Goal: Task Accomplishment & Management: Manage account settings

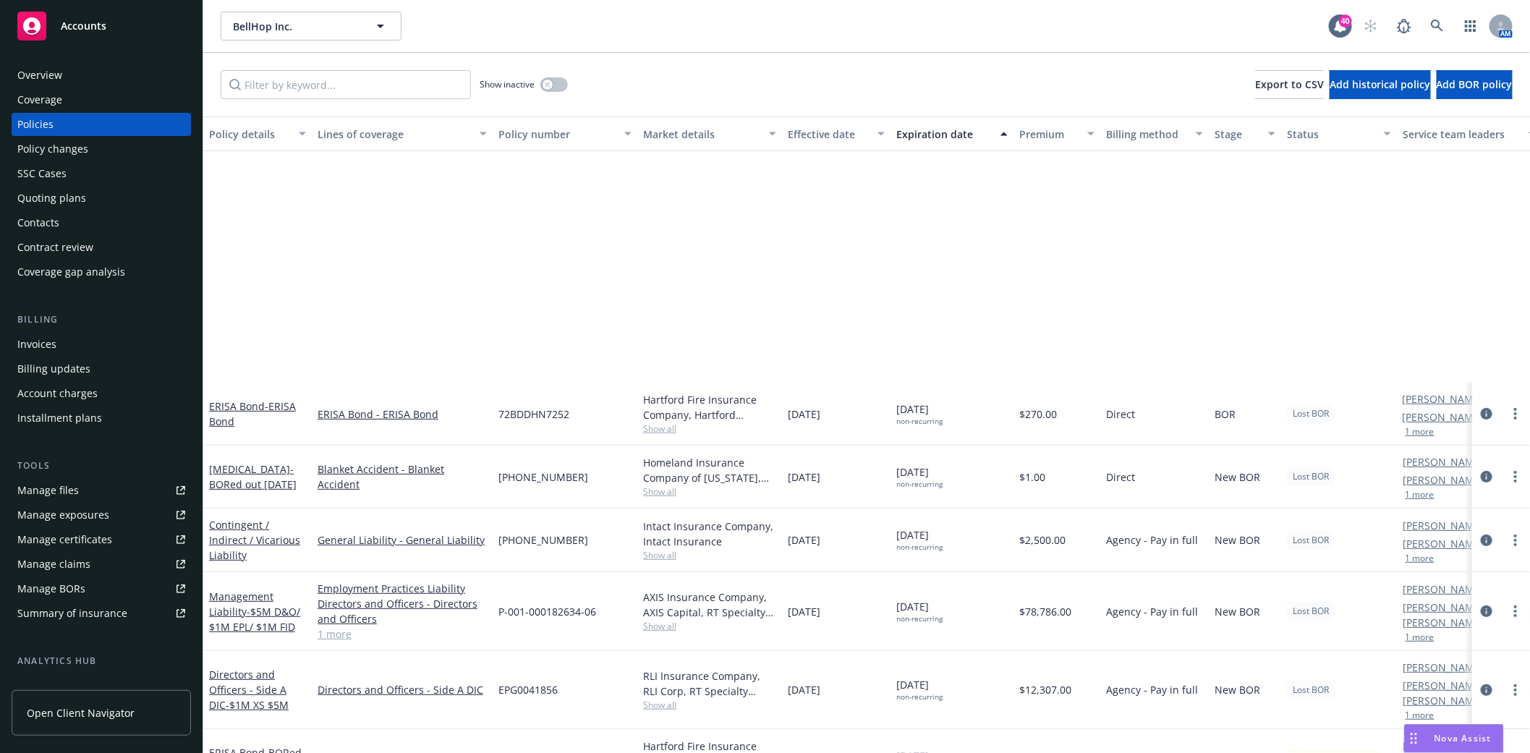
scroll to position [305, 0]
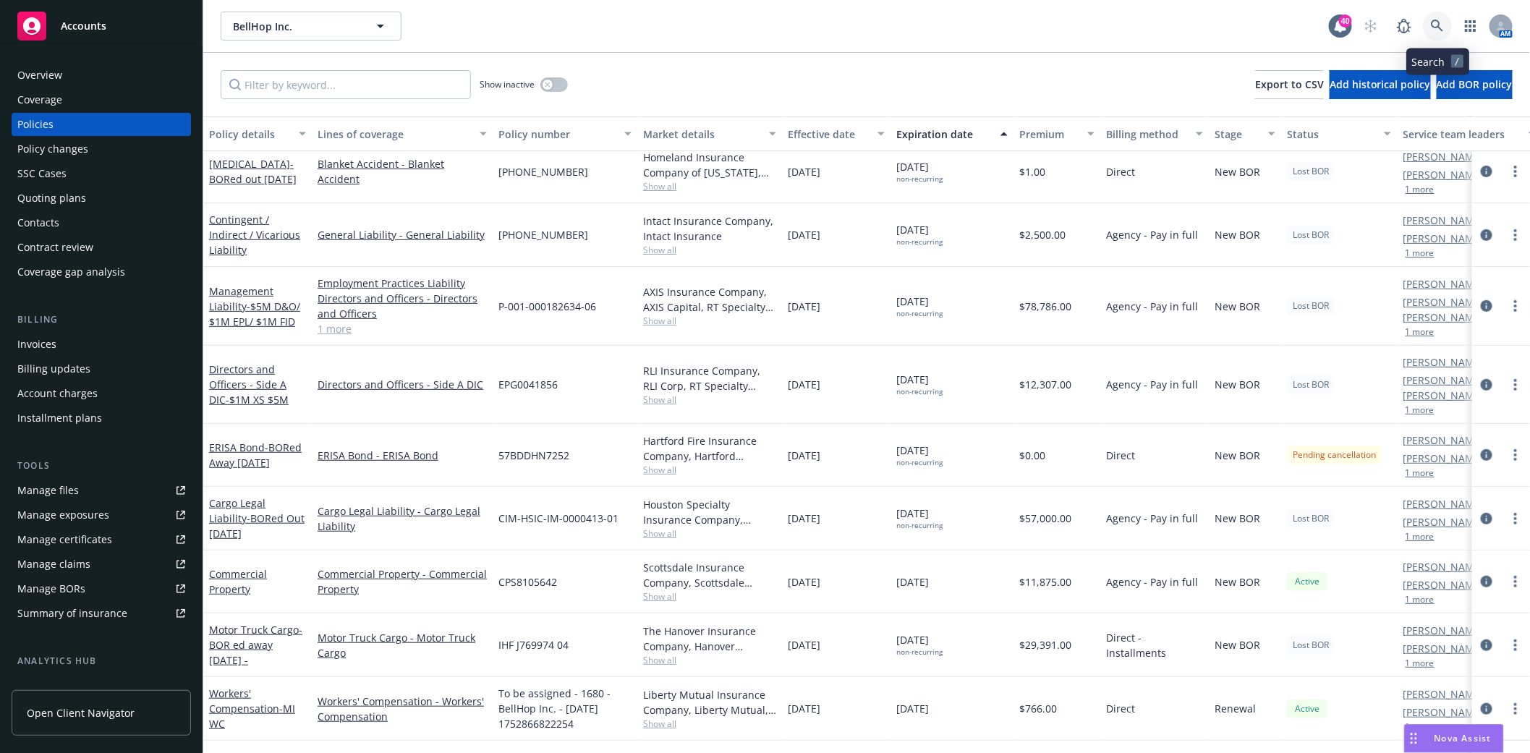
click at [1440, 25] on icon at bounding box center [1437, 26] width 13 height 13
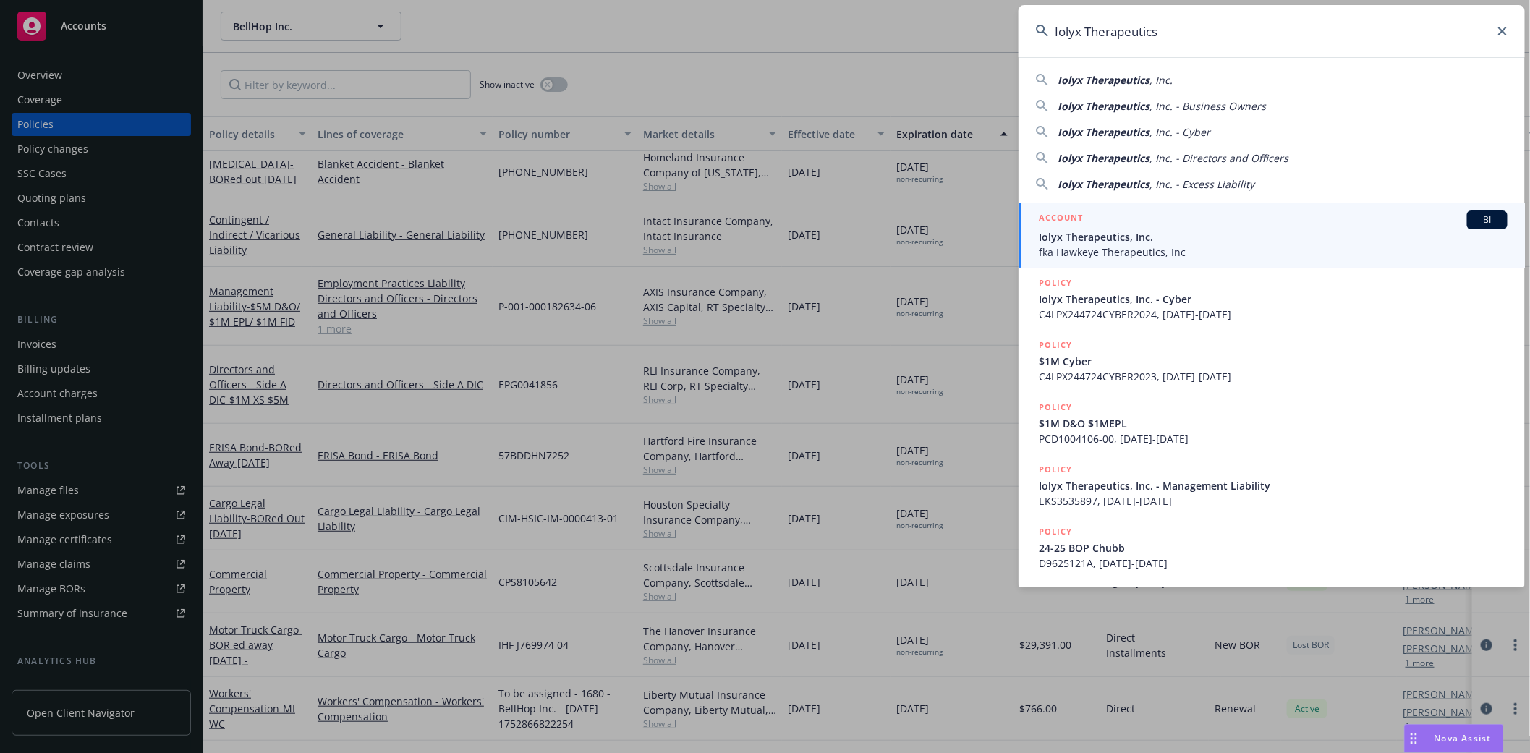
type input "Iolyx Therapeutics"
click at [1182, 231] on span "Iolyx Therapeutics, Inc." at bounding box center [1273, 236] width 469 height 15
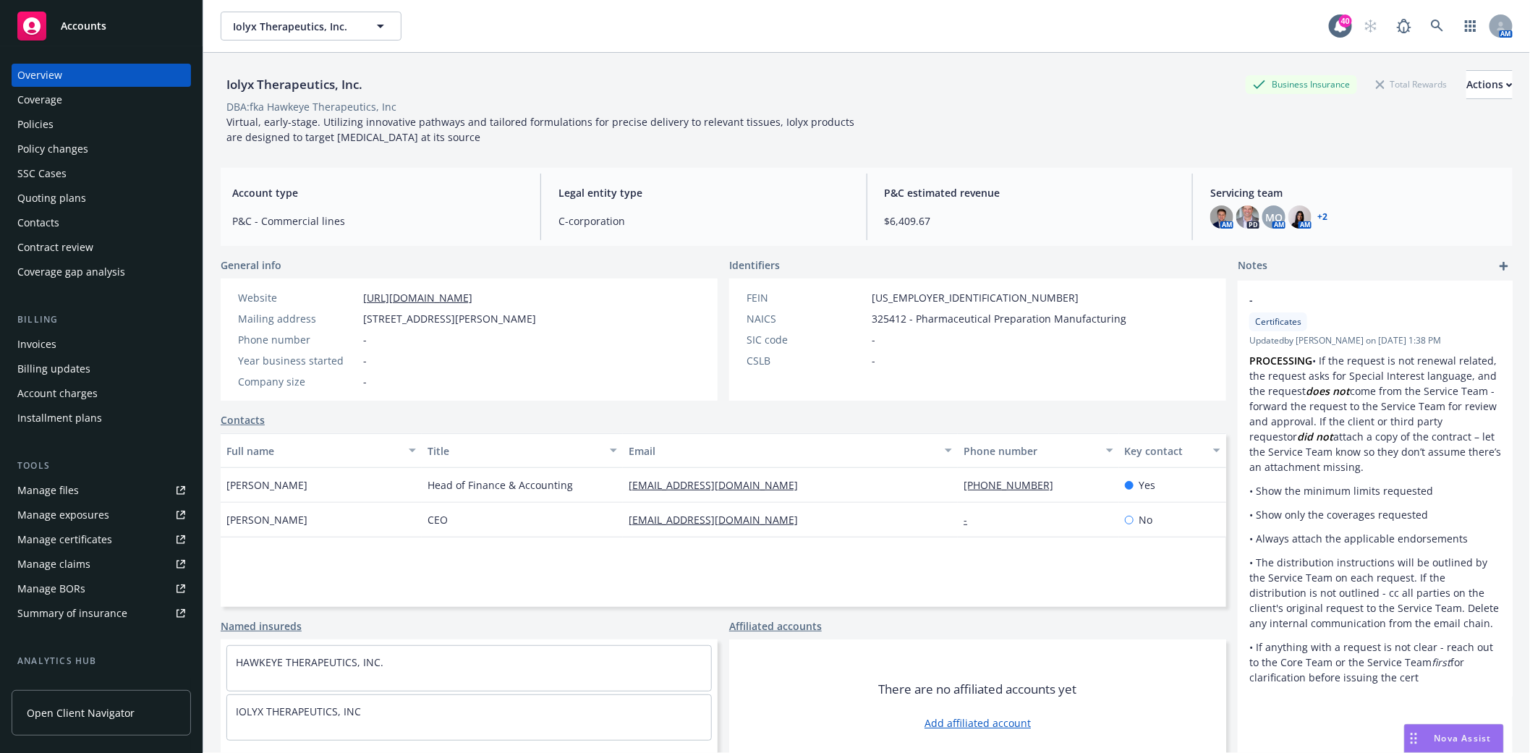
click at [54, 125] on div "Policies" at bounding box center [101, 124] width 168 height 23
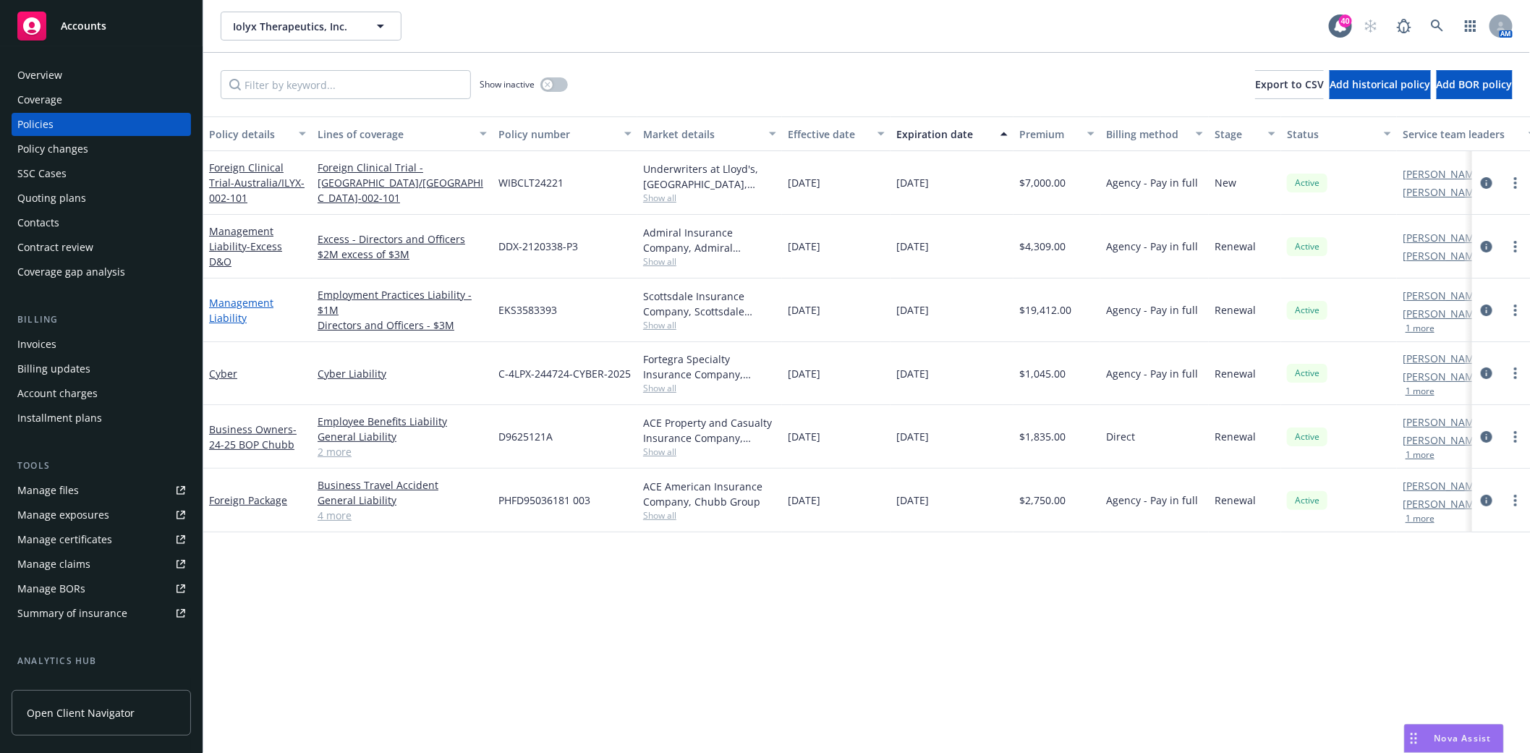
click at [229, 302] on link "Management Liability" at bounding box center [241, 310] width 64 height 29
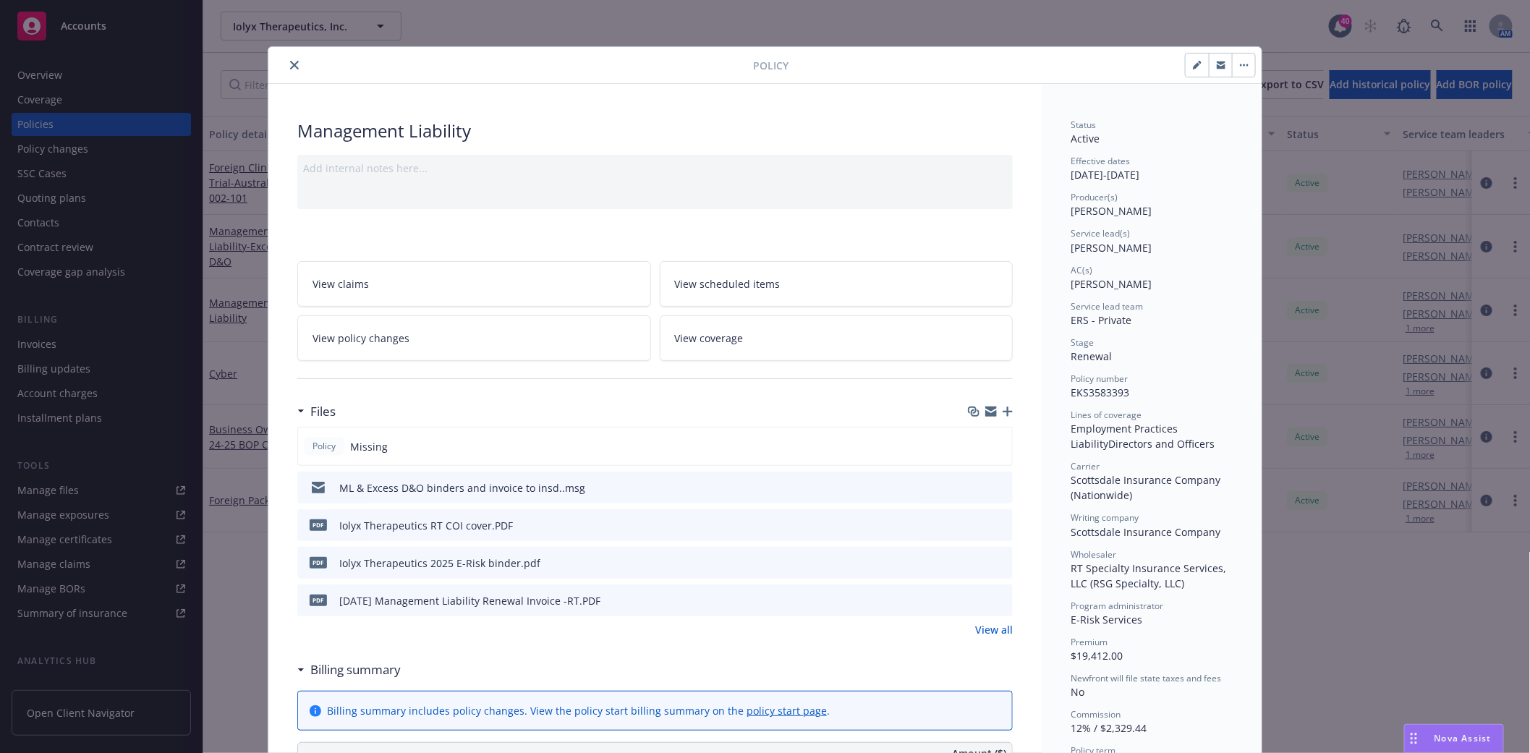
click at [1002, 410] on icon "button" at bounding box center [1007, 411] width 10 height 10
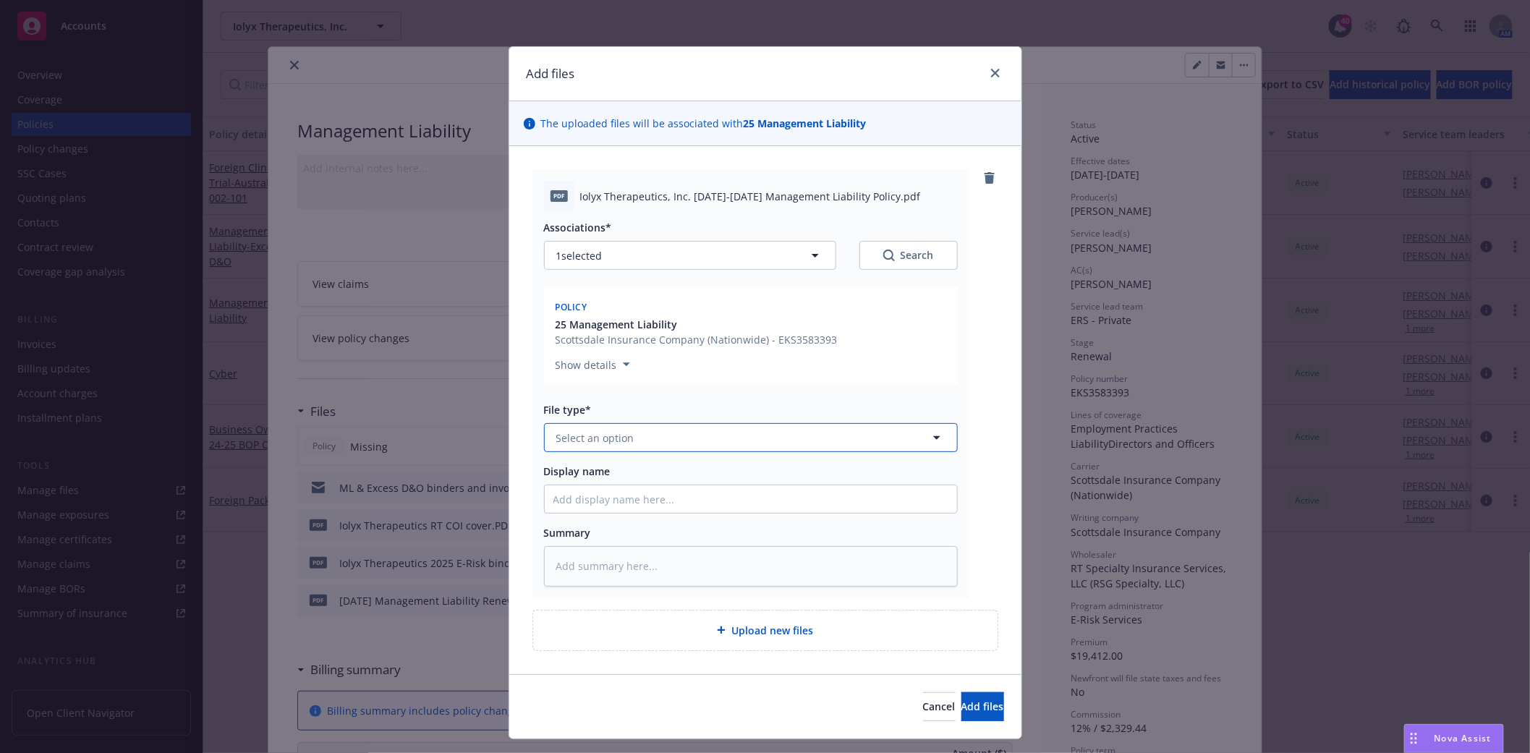
click at [574, 438] on span "Select an option" at bounding box center [595, 437] width 78 height 15
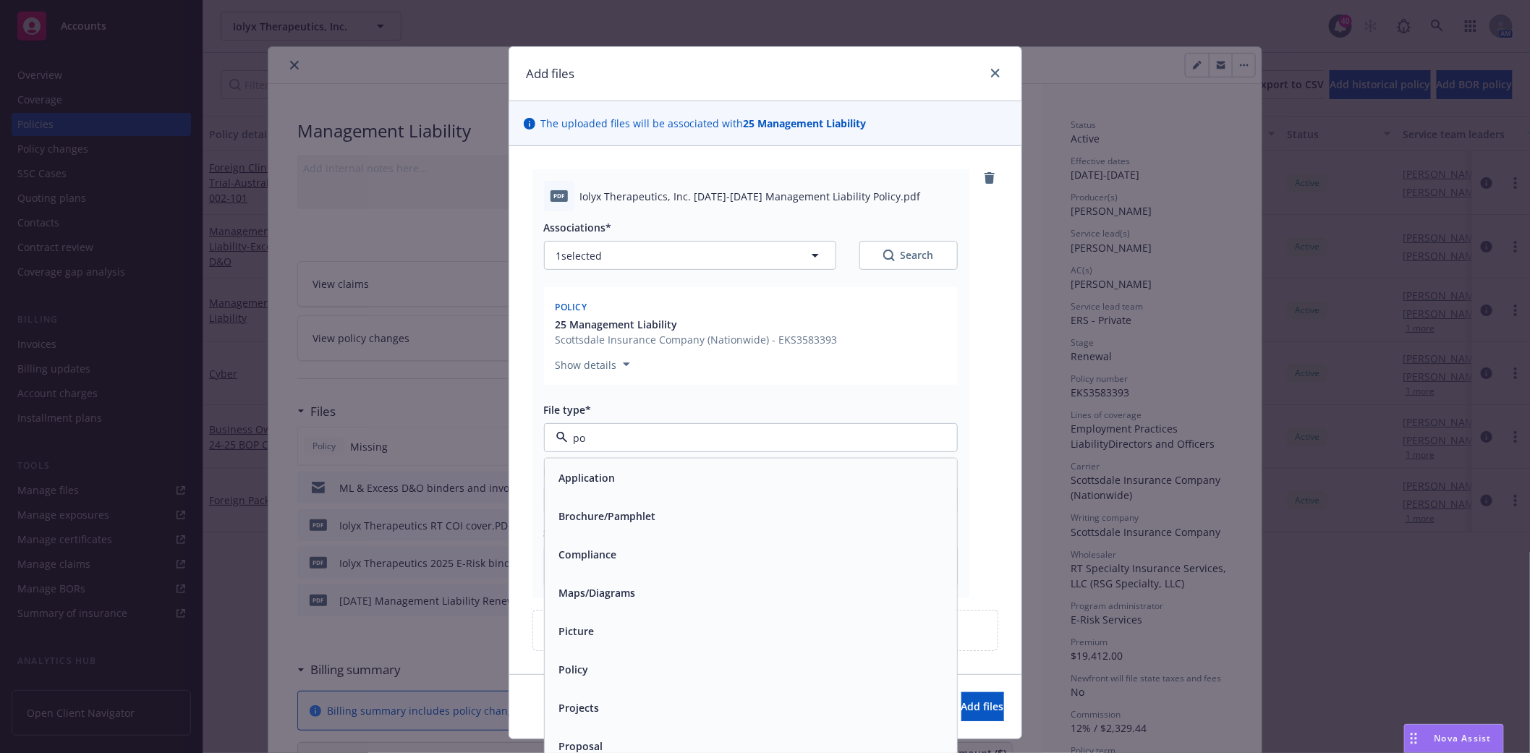
type input "pol"
click at [559, 479] on span "Policy" at bounding box center [574, 477] width 30 height 15
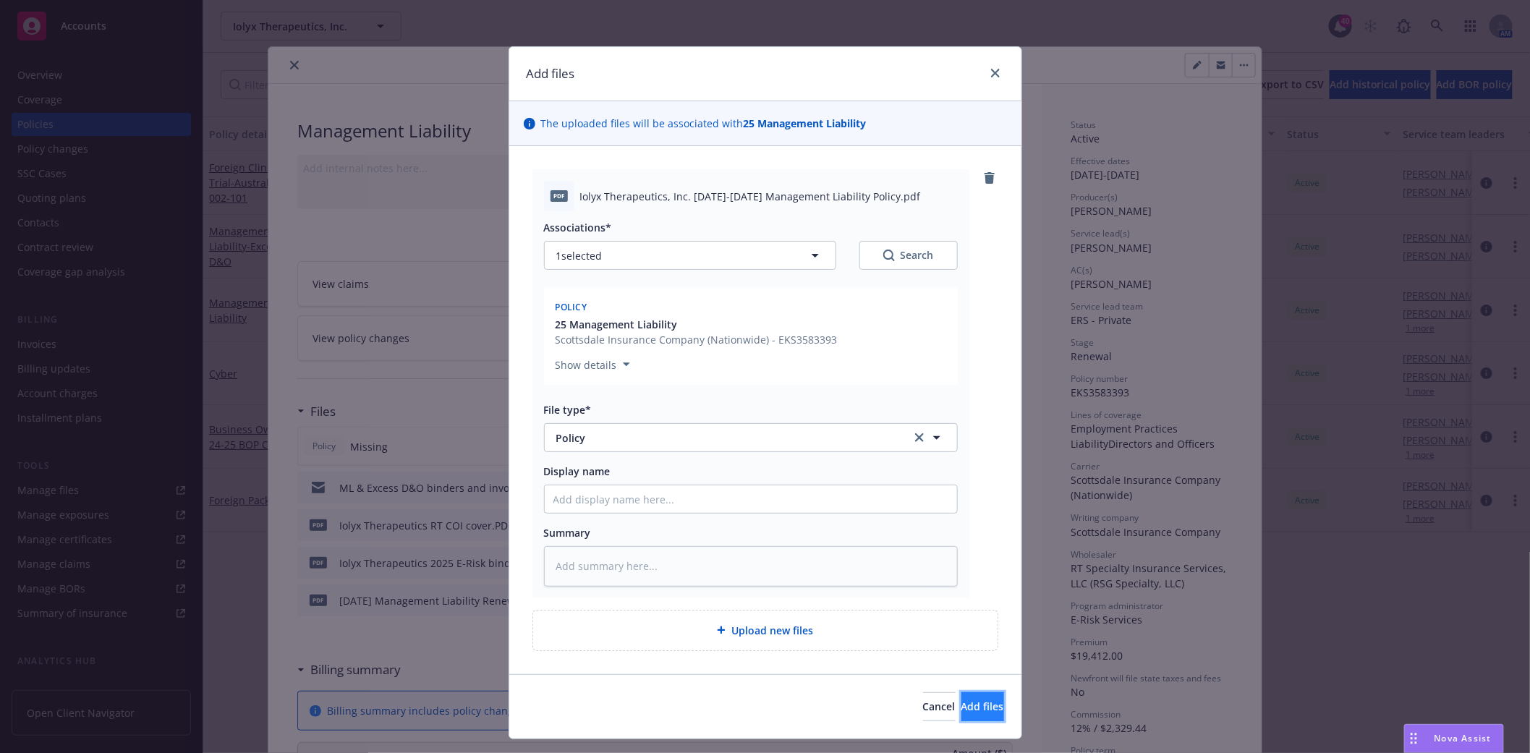
click at [961, 711] on span "Add files" at bounding box center [982, 706] width 43 height 14
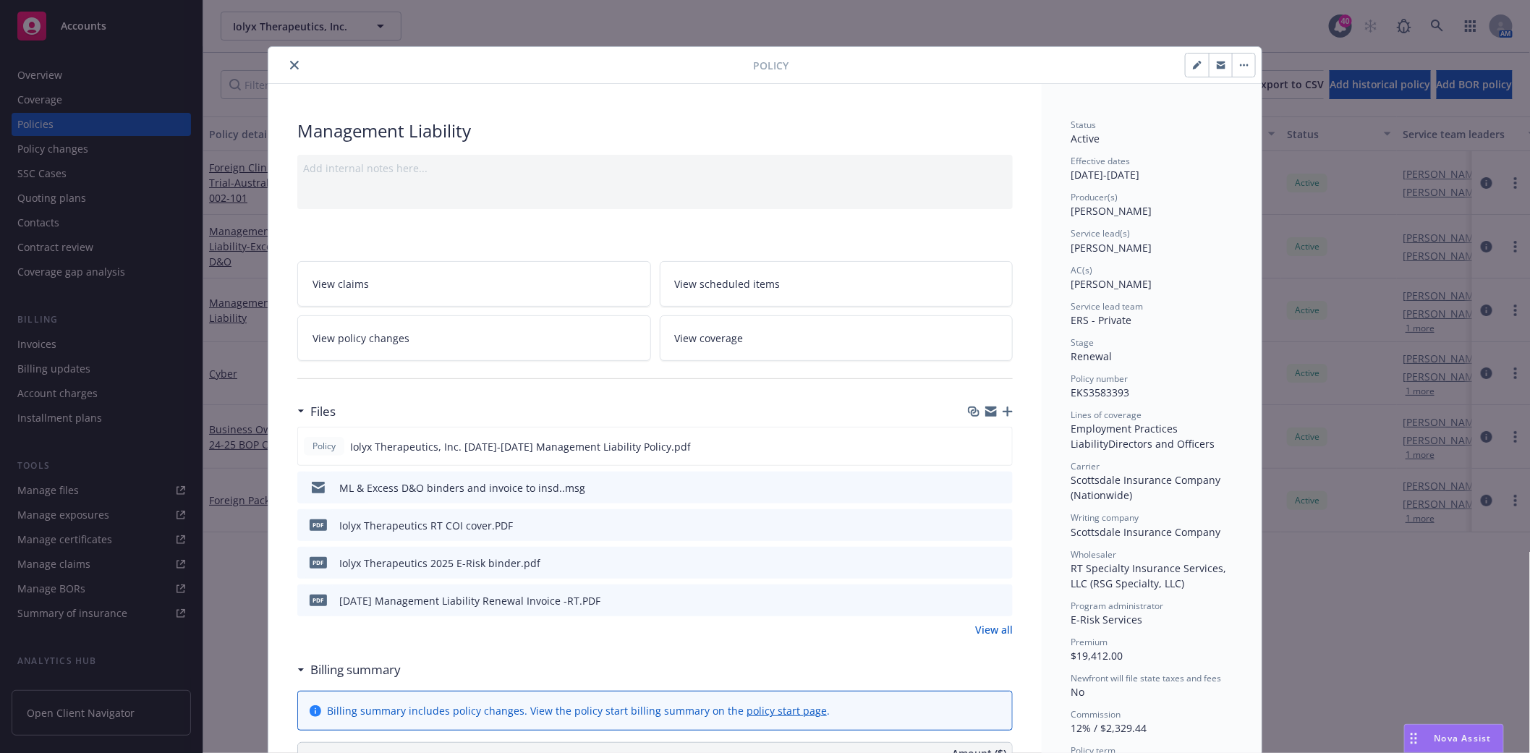
click at [992, 560] on icon "preview file" at bounding box center [998, 562] width 13 height 10
click at [291, 61] on icon "close" at bounding box center [294, 65] width 9 height 9
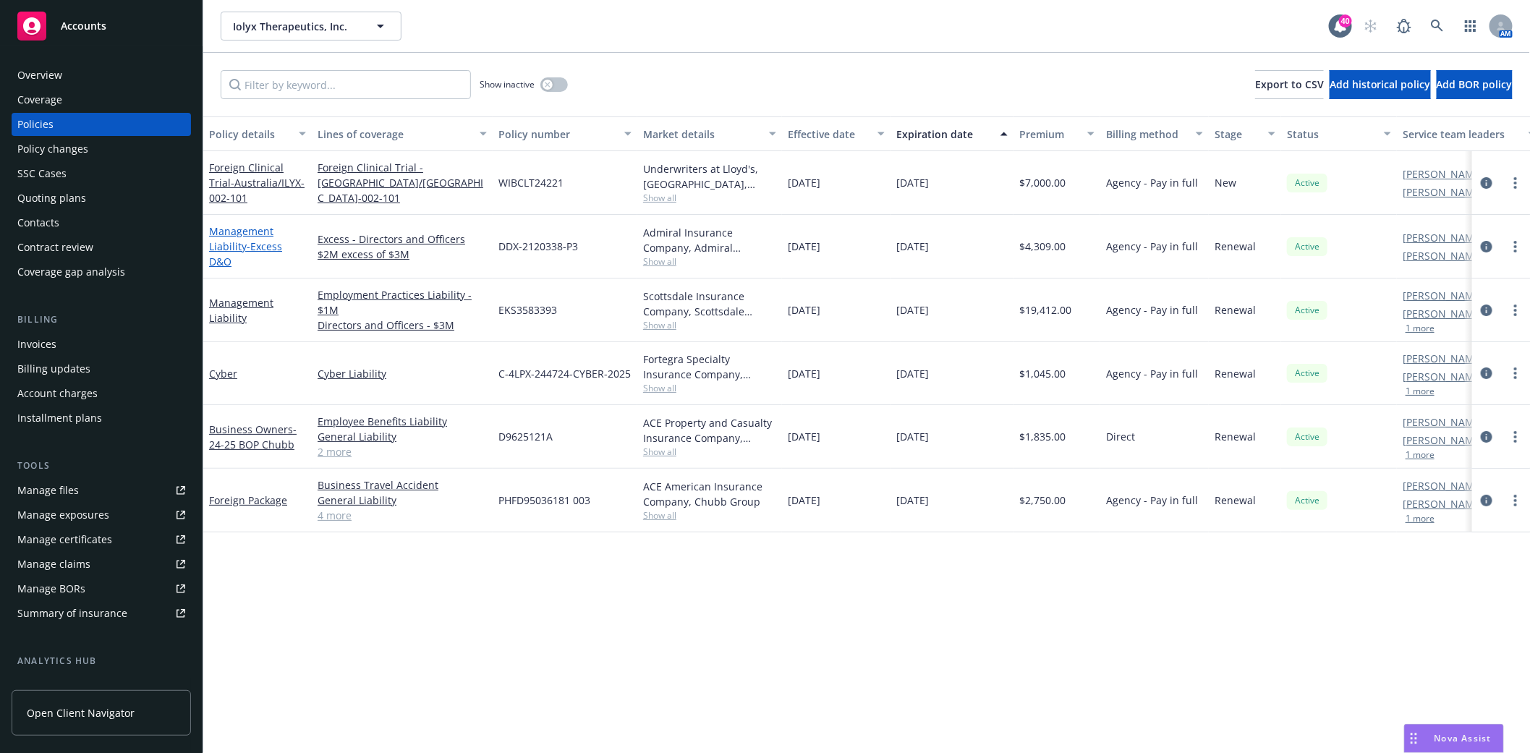
click at [226, 243] on link "Management Liability - Excess D&O" at bounding box center [245, 246] width 73 height 44
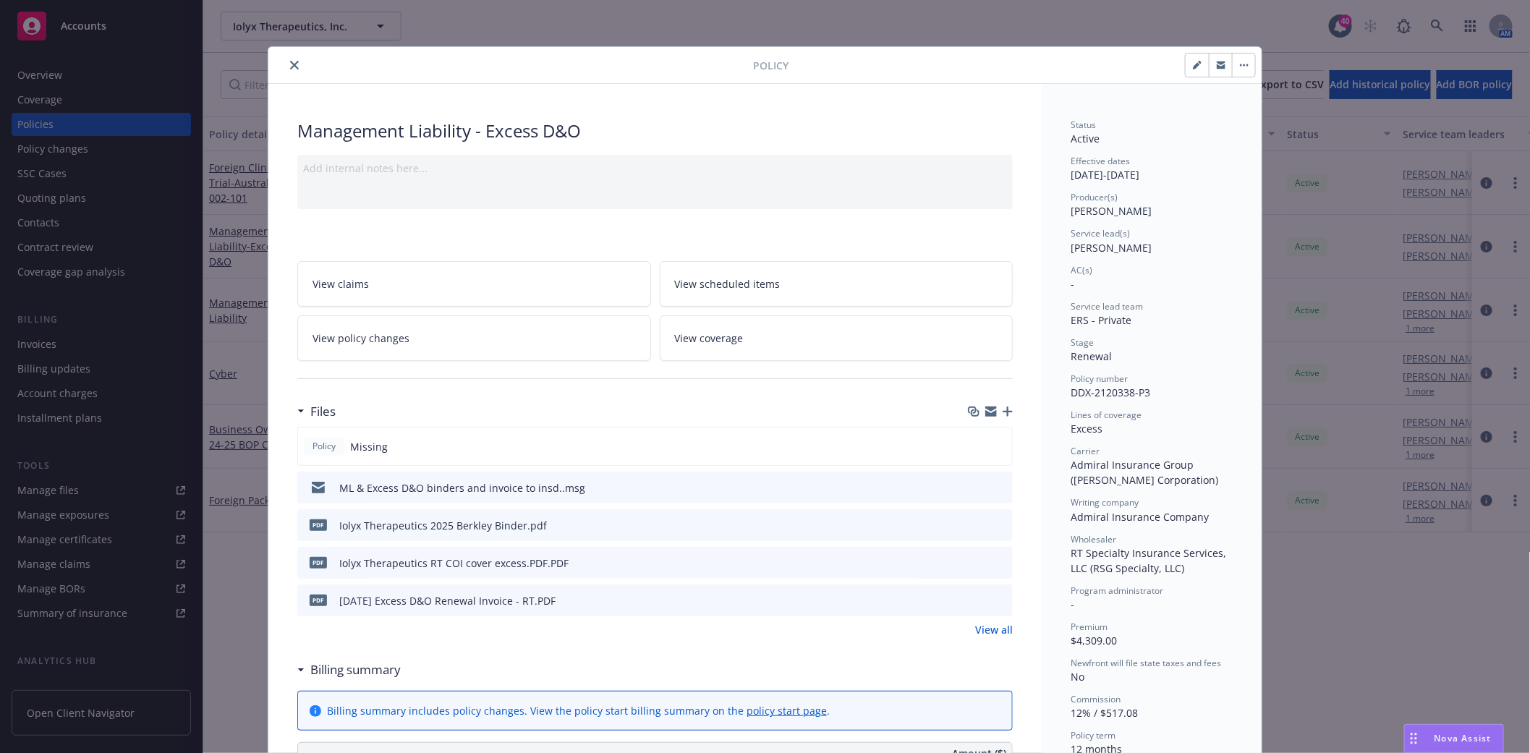
click at [993, 523] on icon "preview file" at bounding box center [998, 524] width 13 height 10
click at [1002, 409] on icon "button" at bounding box center [1007, 411] width 10 height 10
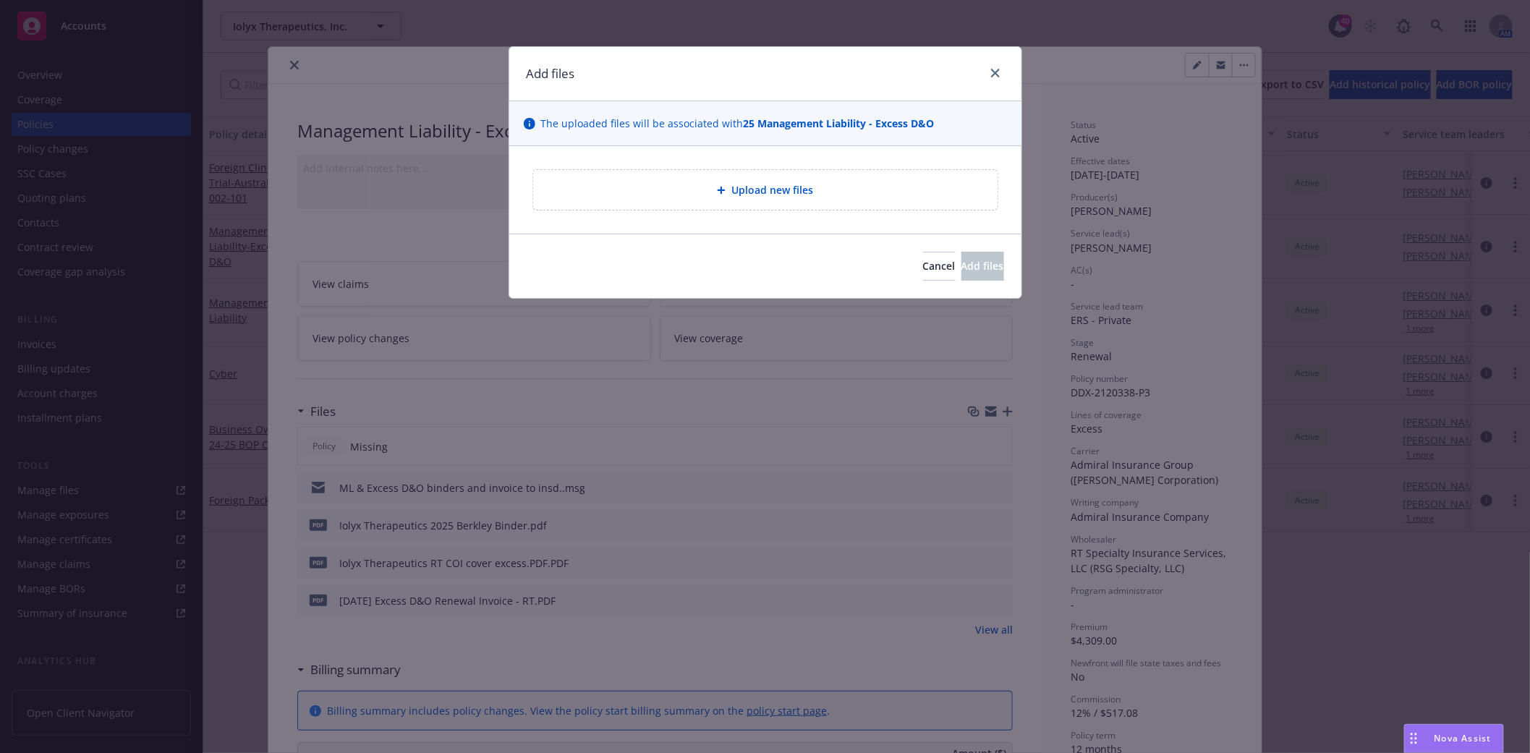
type textarea "x"
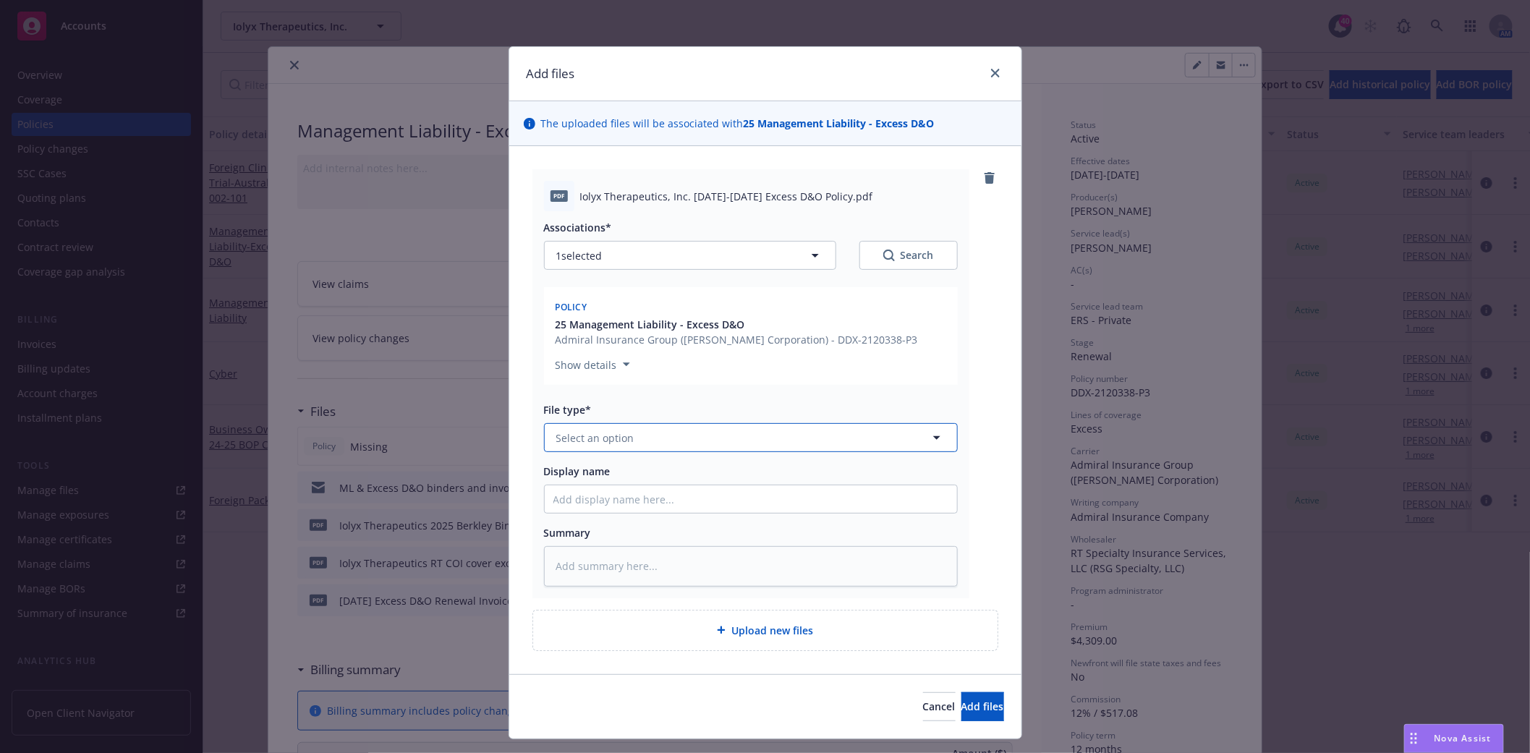
click at [599, 434] on span "Select an option" at bounding box center [595, 437] width 78 height 15
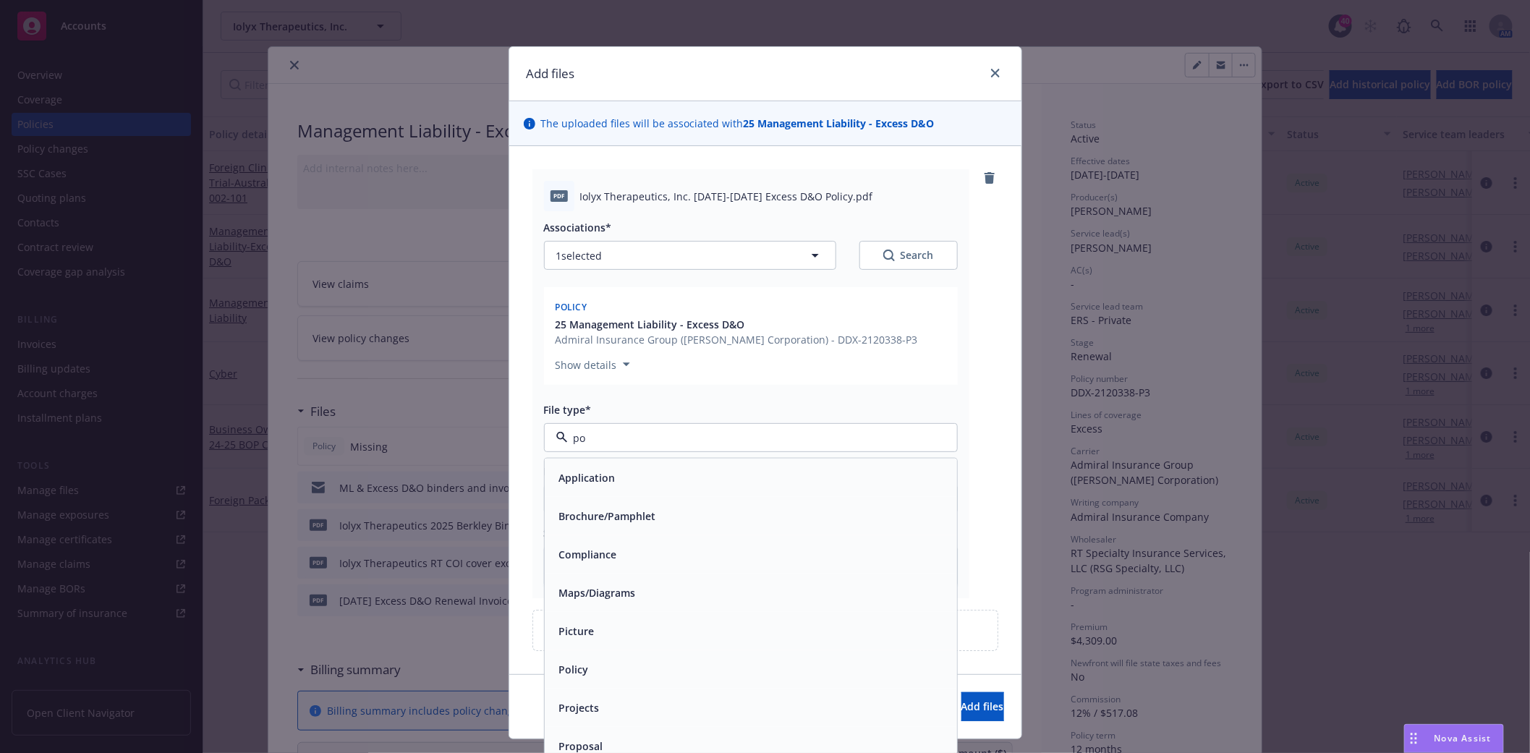
type input "pol"
click at [623, 479] on div "Policy" at bounding box center [750, 477] width 395 height 21
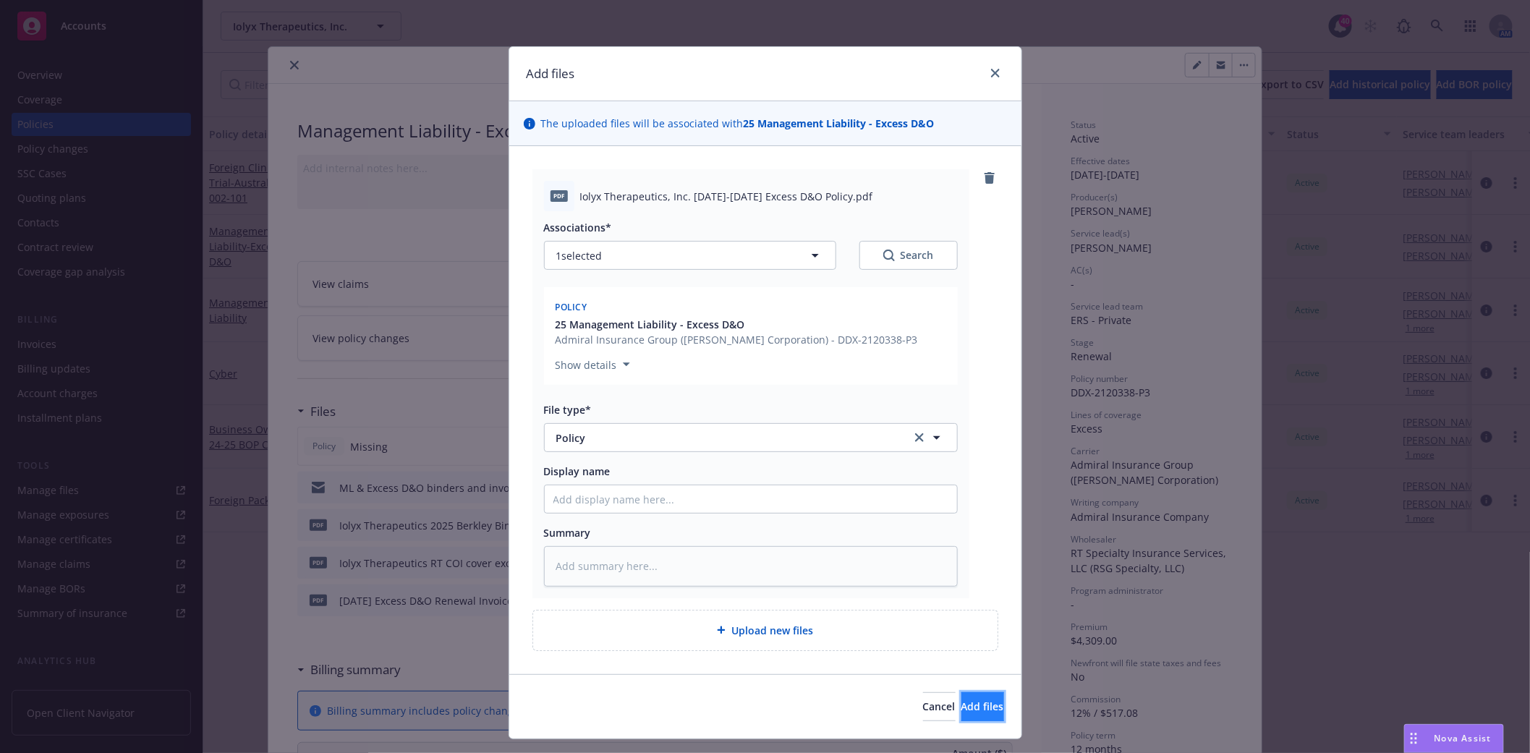
click at [961, 713] on button "Add files" at bounding box center [982, 706] width 43 height 29
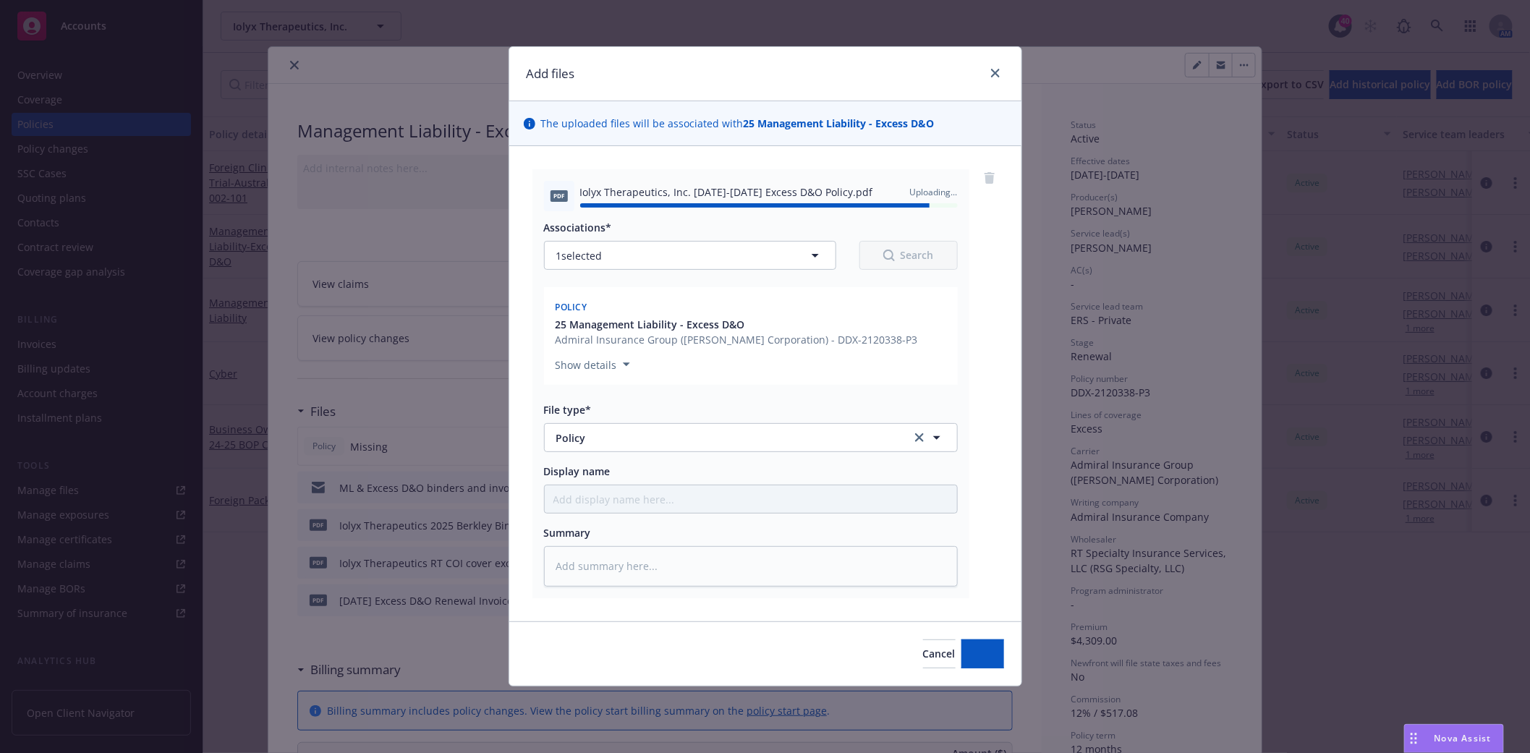
type textarea "x"
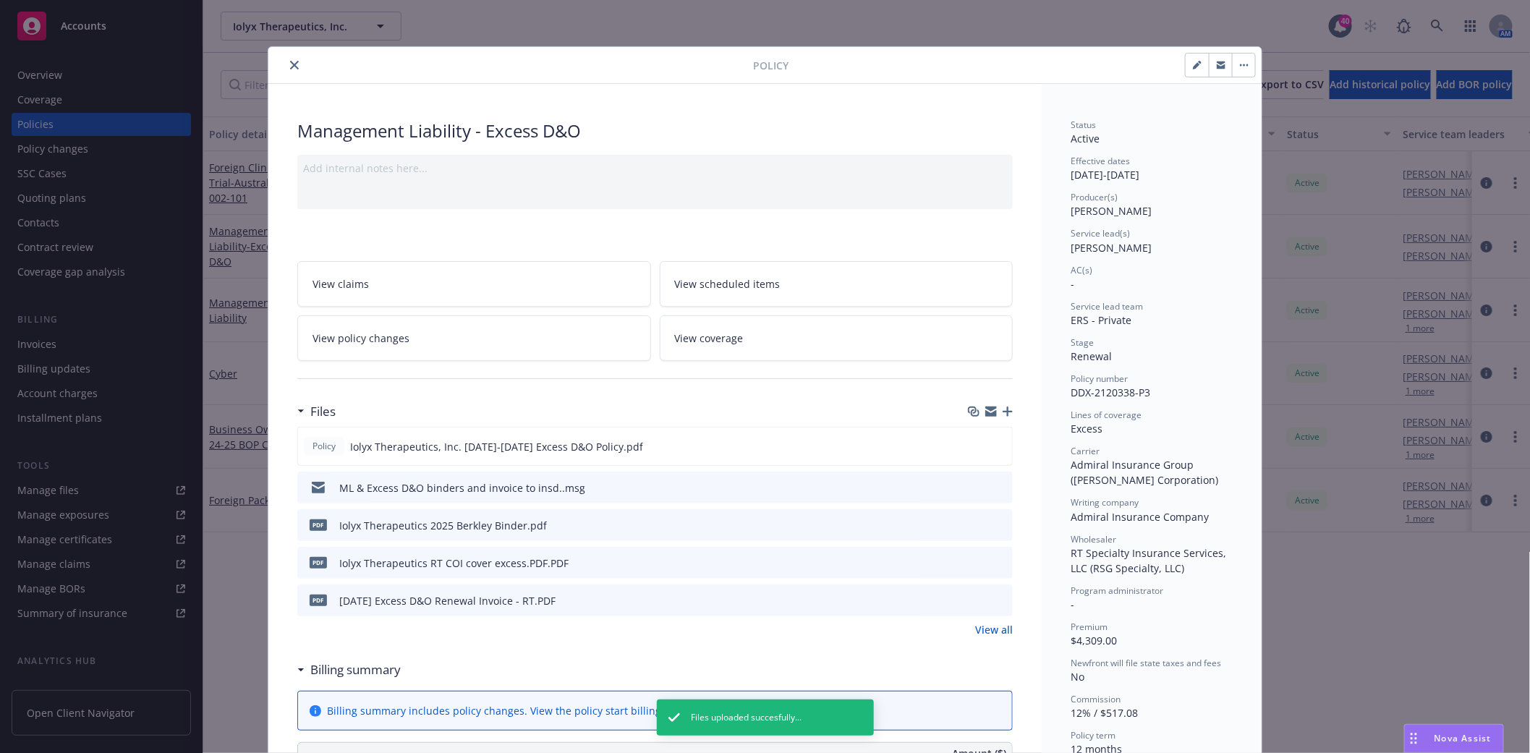
click at [291, 61] on icon "close" at bounding box center [294, 65] width 9 height 9
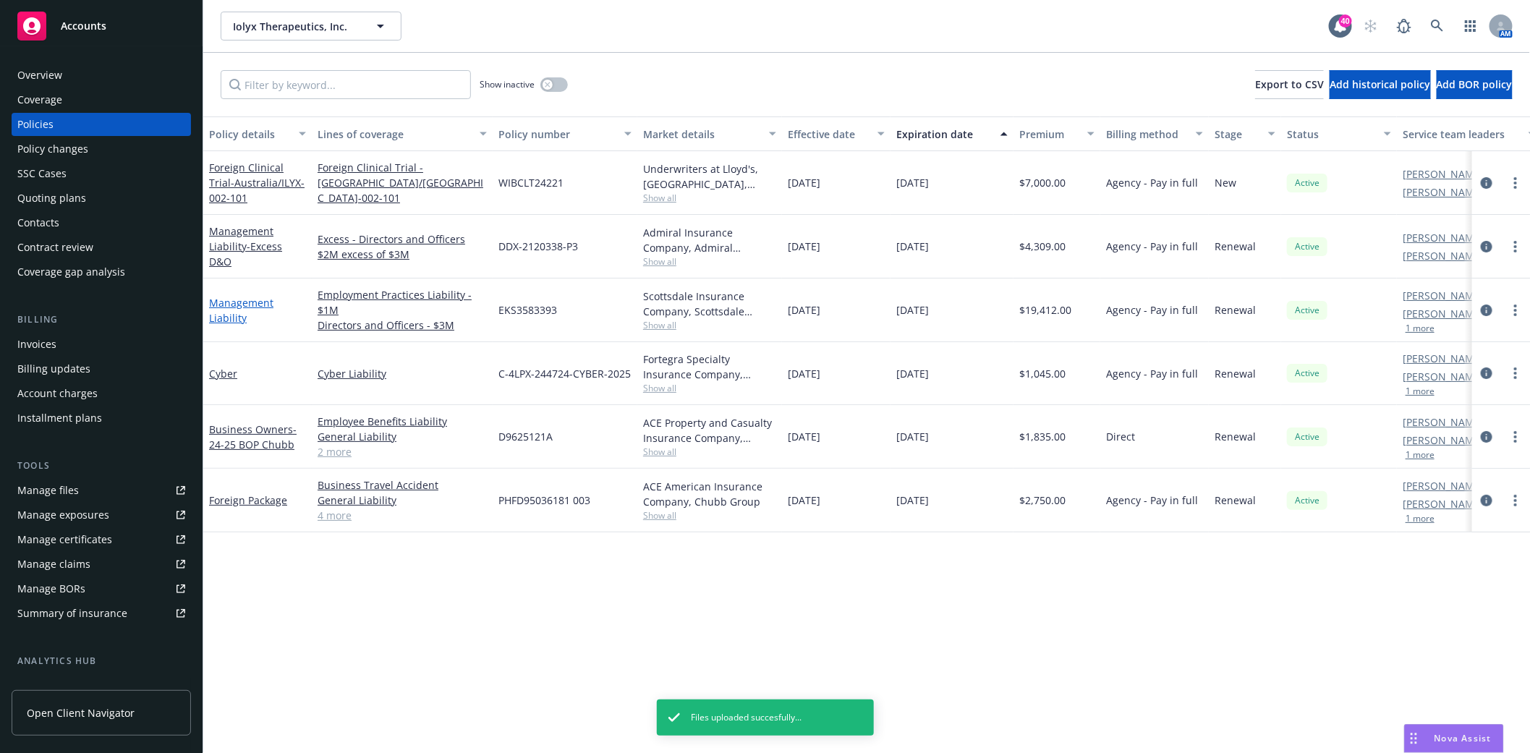
click at [236, 305] on link "Management Liability" at bounding box center [241, 310] width 64 height 29
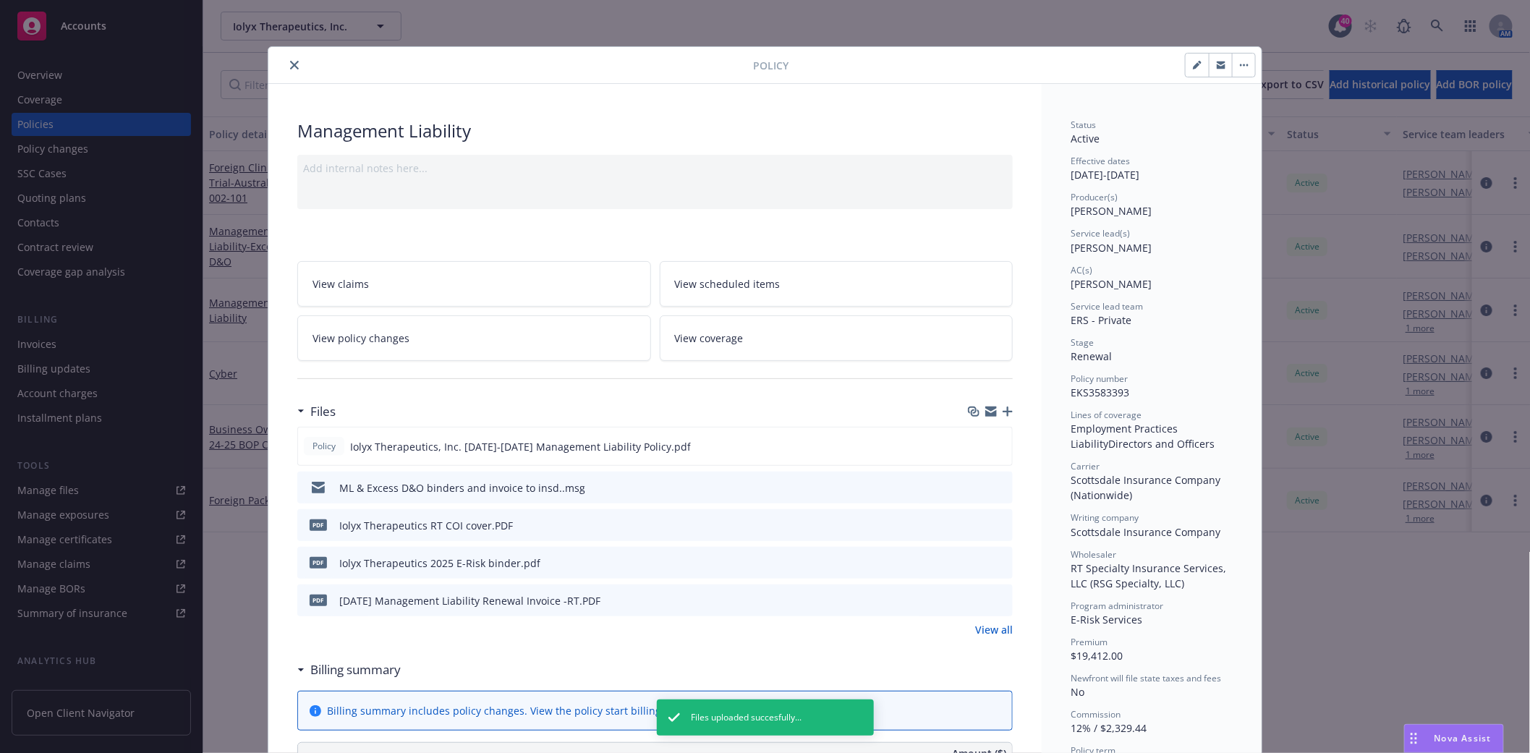
scroll to position [43, 0]
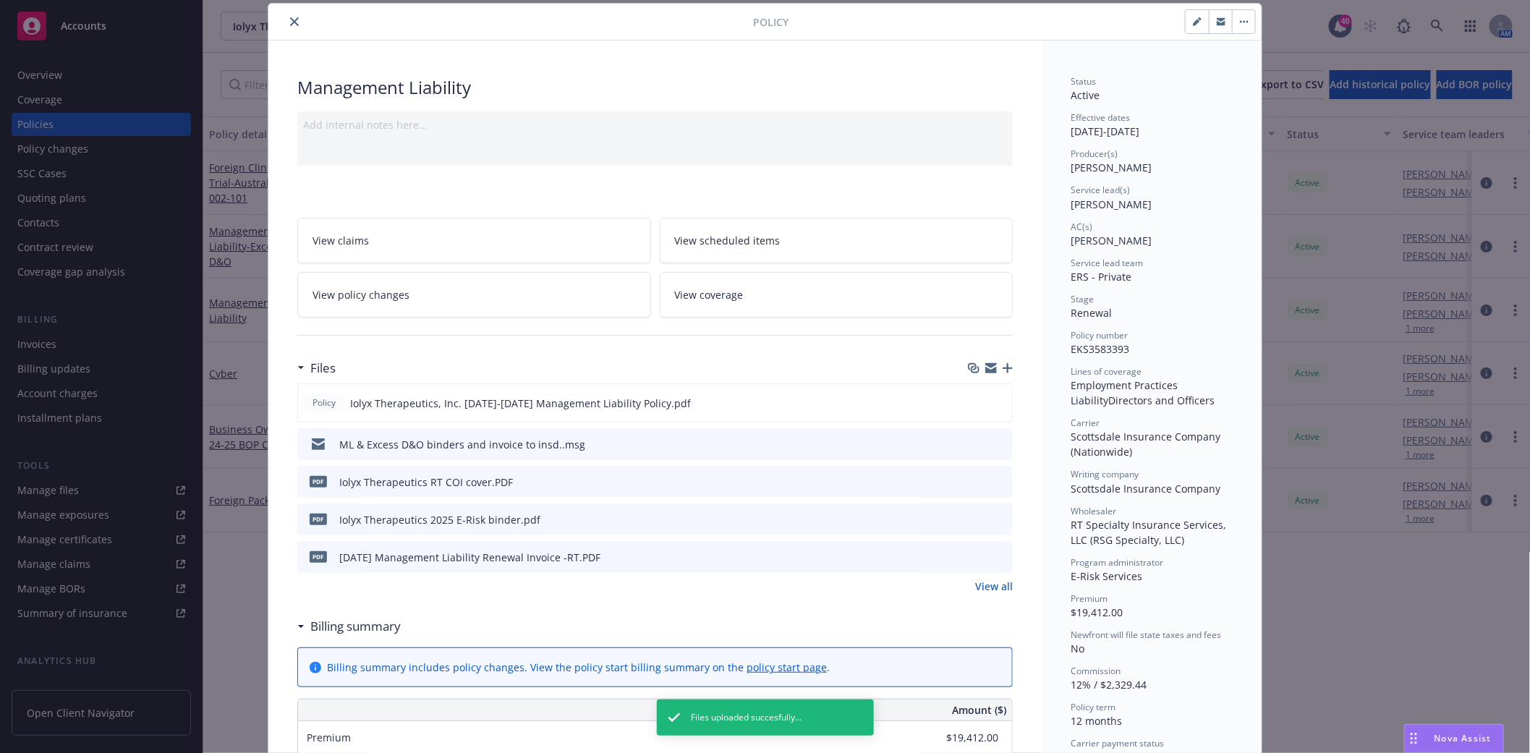
click at [992, 442] on icon "preview file" at bounding box center [998, 443] width 13 height 10
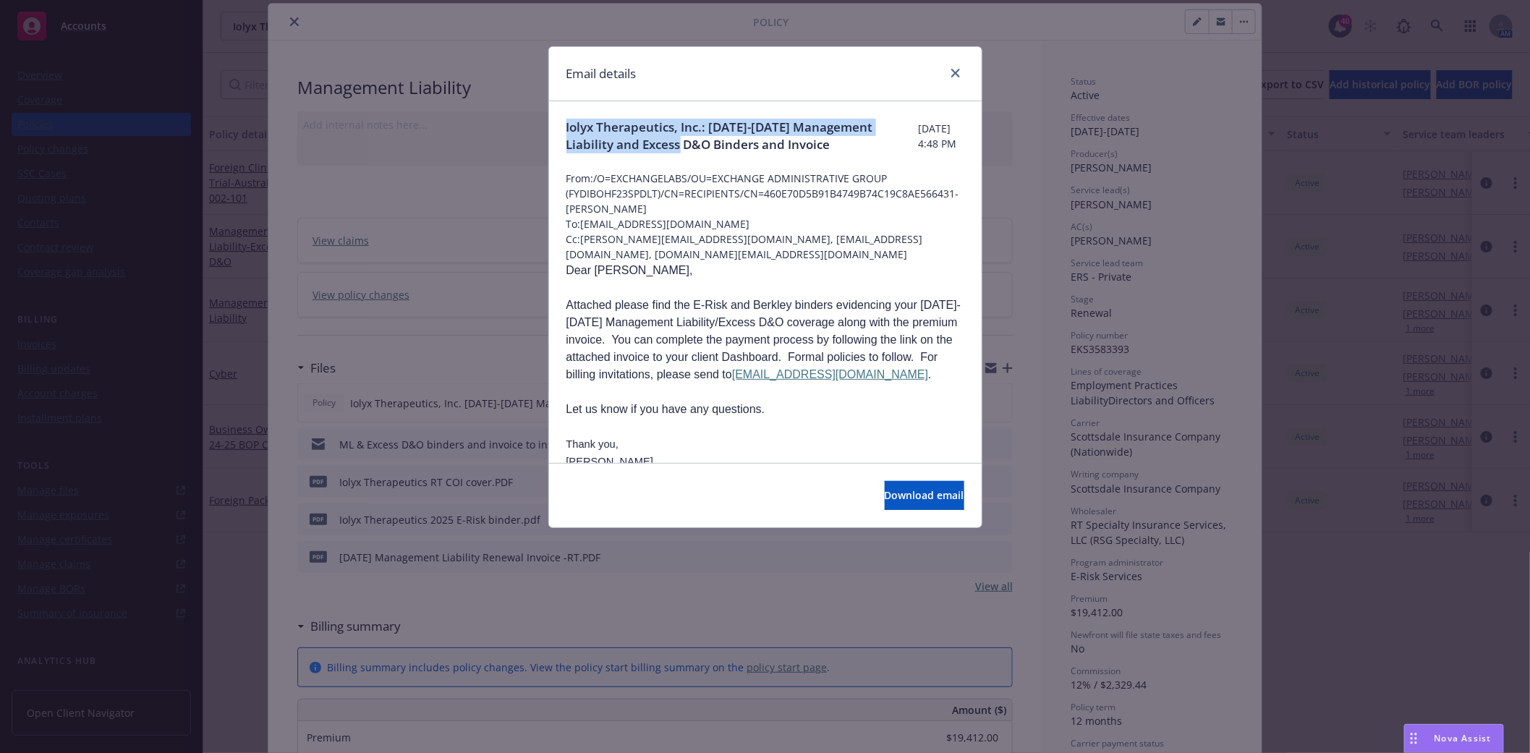
drag, startPoint x: 710, startPoint y: 145, endPoint x: 535, endPoint y: 127, distance: 175.9
click at [535, 127] on div "Email details Iolyx Therapeutics, Inc.: [DATE]-[DATE] Management Liability and …" at bounding box center [765, 376] width 1530 height 753
copy span "Iolyx Therapeutics, Inc.: [DATE]-[DATE] Management Liability and Excess D&O"
drag, startPoint x: 673, startPoint y: 220, endPoint x: 584, endPoint y: 221, distance: 89.7
click at [584, 221] on span "To: [EMAIL_ADDRESS][DOMAIN_NAME]" at bounding box center [765, 223] width 398 height 15
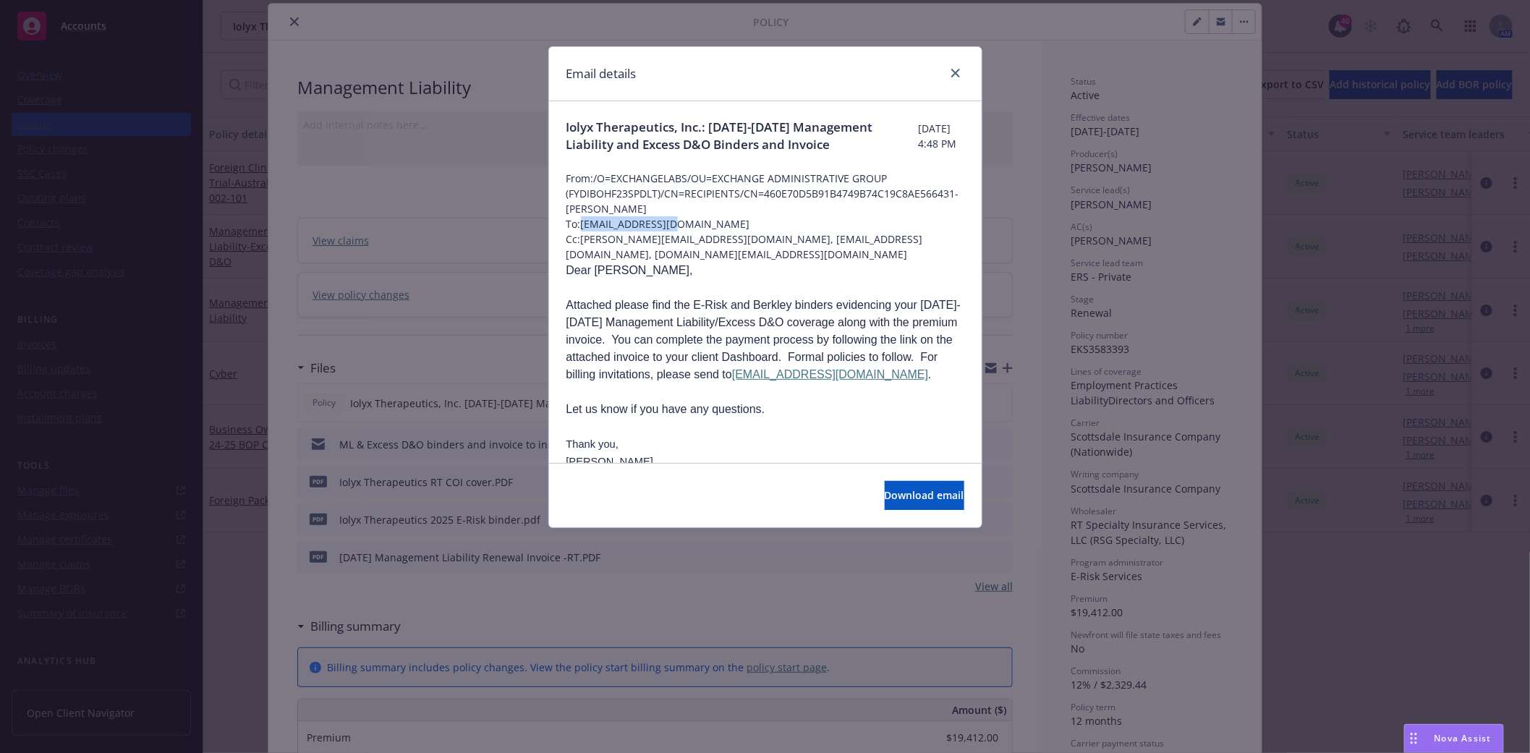
copy span "[EMAIL_ADDRESS][DOMAIN_NAME]"
drag, startPoint x: 801, startPoint y: 242, endPoint x: 707, endPoint y: 239, distance: 94.8
click at [707, 239] on span "Cc: [PERSON_NAME][EMAIL_ADDRESS][DOMAIN_NAME], [EMAIL_ADDRESS][DOMAIN_NAME], [D…" at bounding box center [765, 246] width 398 height 30
copy span "[EMAIL_ADDRESS][DOMAIN_NAME]"
click at [950, 68] on link "close" at bounding box center [955, 72] width 17 height 17
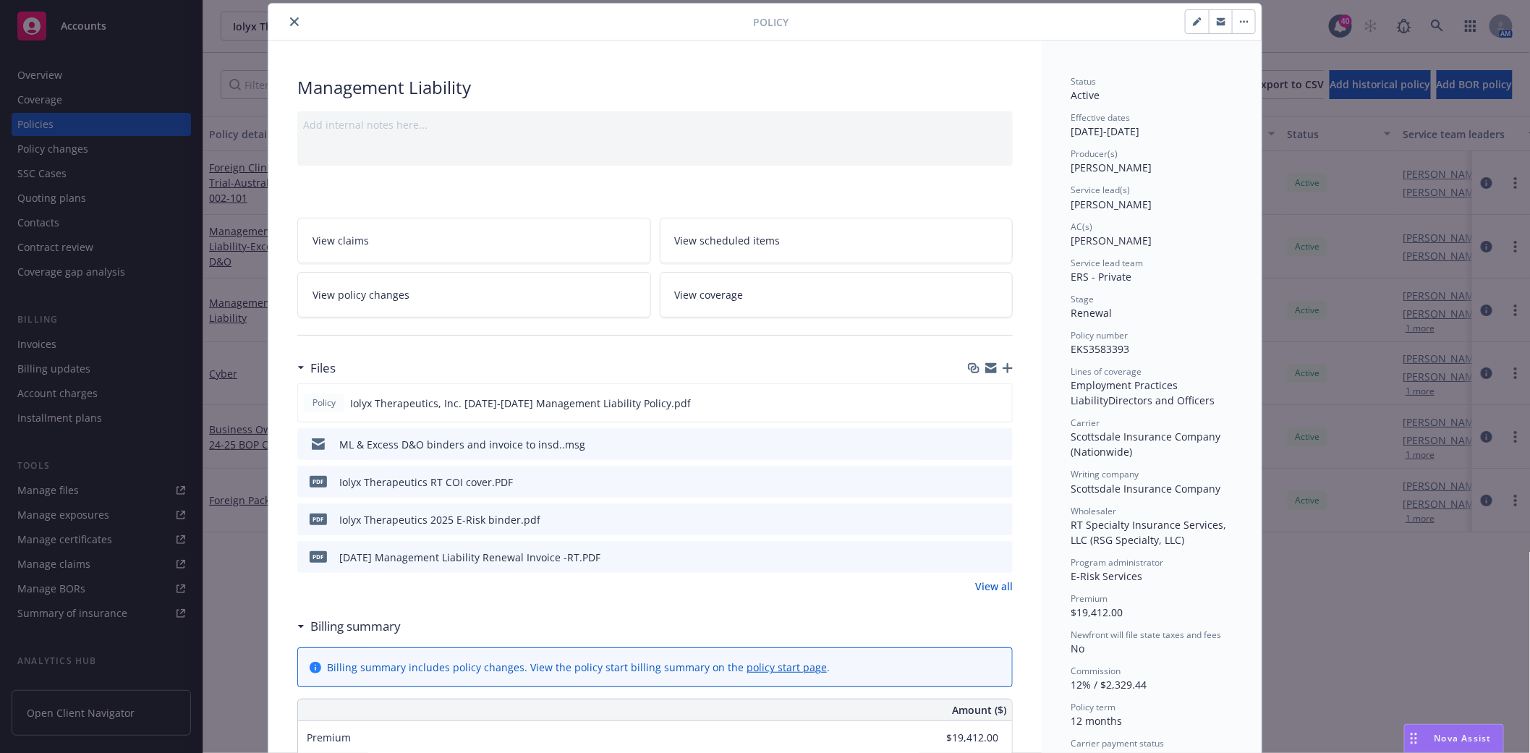
click at [290, 22] on icon "close" at bounding box center [294, 21] width 9 height 9
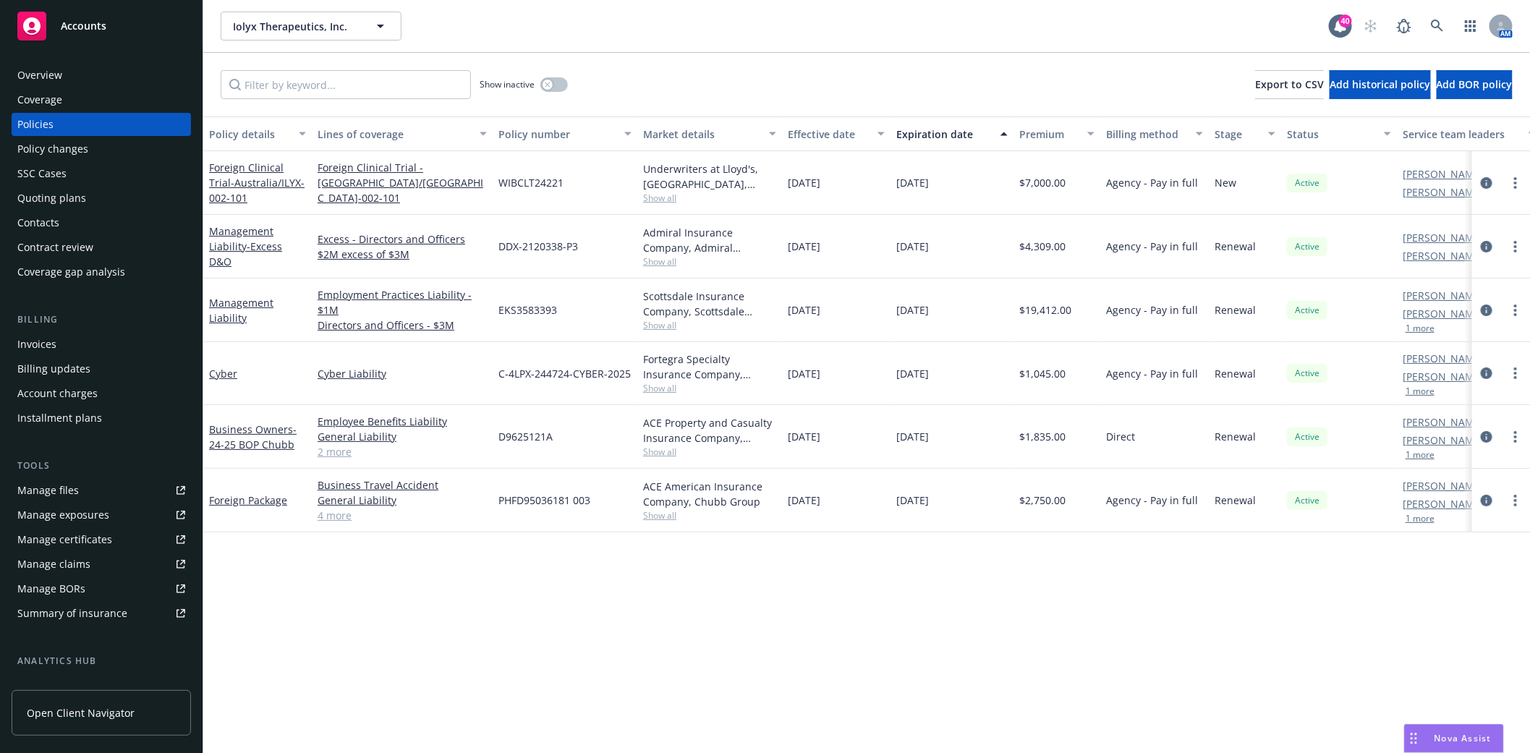
click at [36, 200] on div "Quoting plans" at bounding box center [51, 198] width 69 height 23
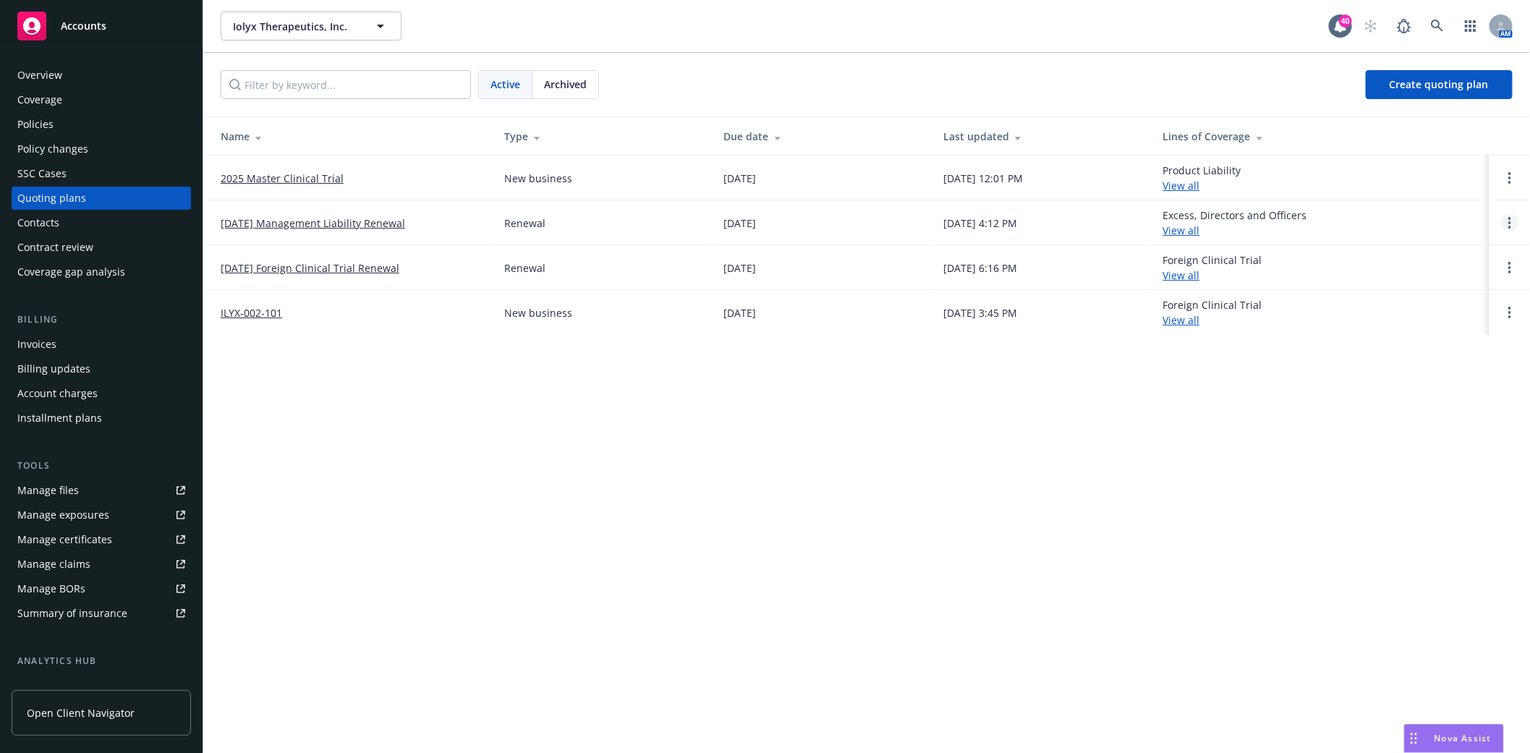
click at [1514, 221] on link "Open options" at bounding box center [1509, 222] width 17 height 17
click at [1419, 210] on span "Archive" at bounding box center [1408, 212] width 71 height 14
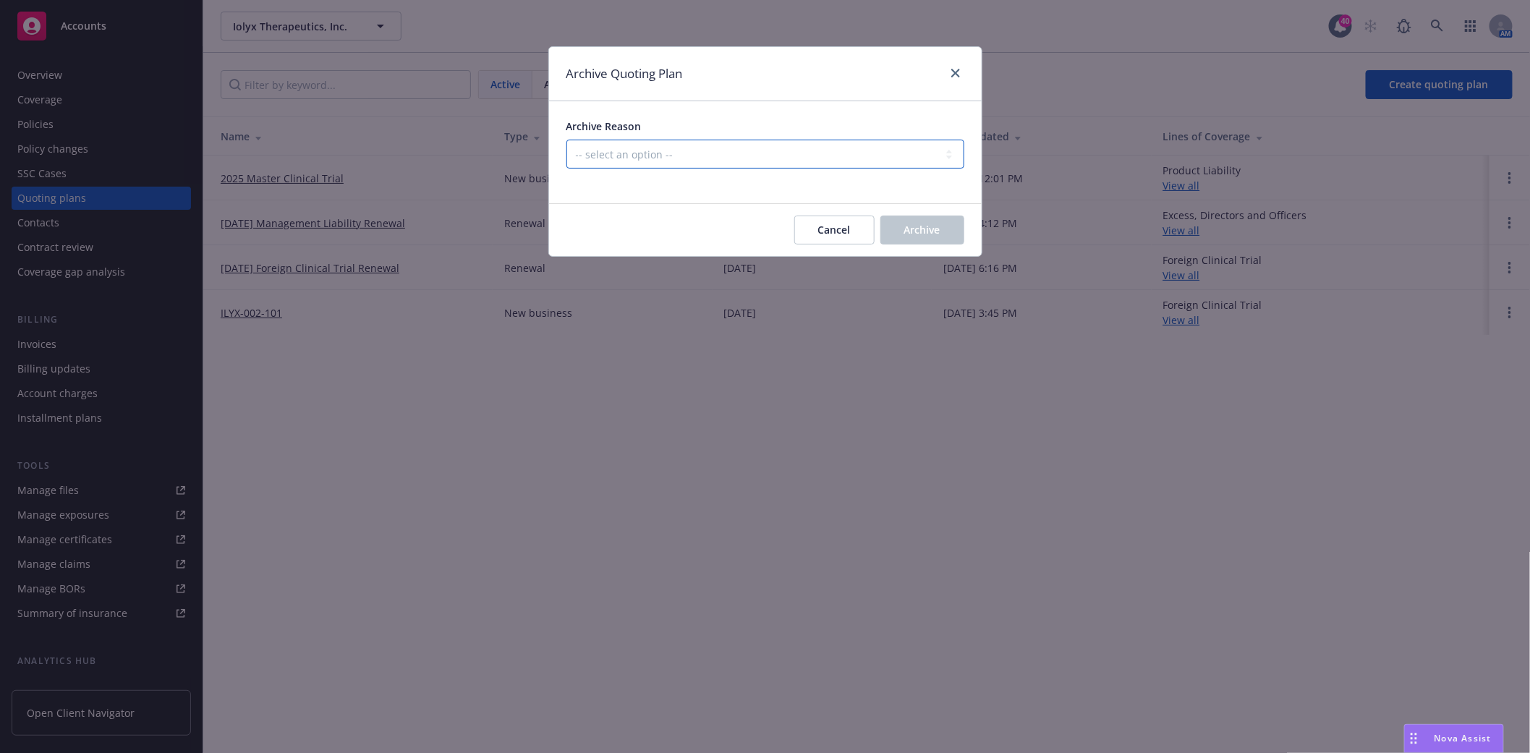
click at [723, 157] on select "-- select an option -- All policies in this renewal plan are auto-renewed Creat…" at bounding box center [765, 154] width 398 height 29
select select "ARCHIVED_RENEWAL_COMPLETED"
click at [566, 140] on select "-- select an option -- All policies in this renewal plan are auto-renewed Creat…" at bounding box center [765, 154] width 398 height 29
click at [906, 235] on span "Archive" at bounding box center [922, 230] width 36 height 14
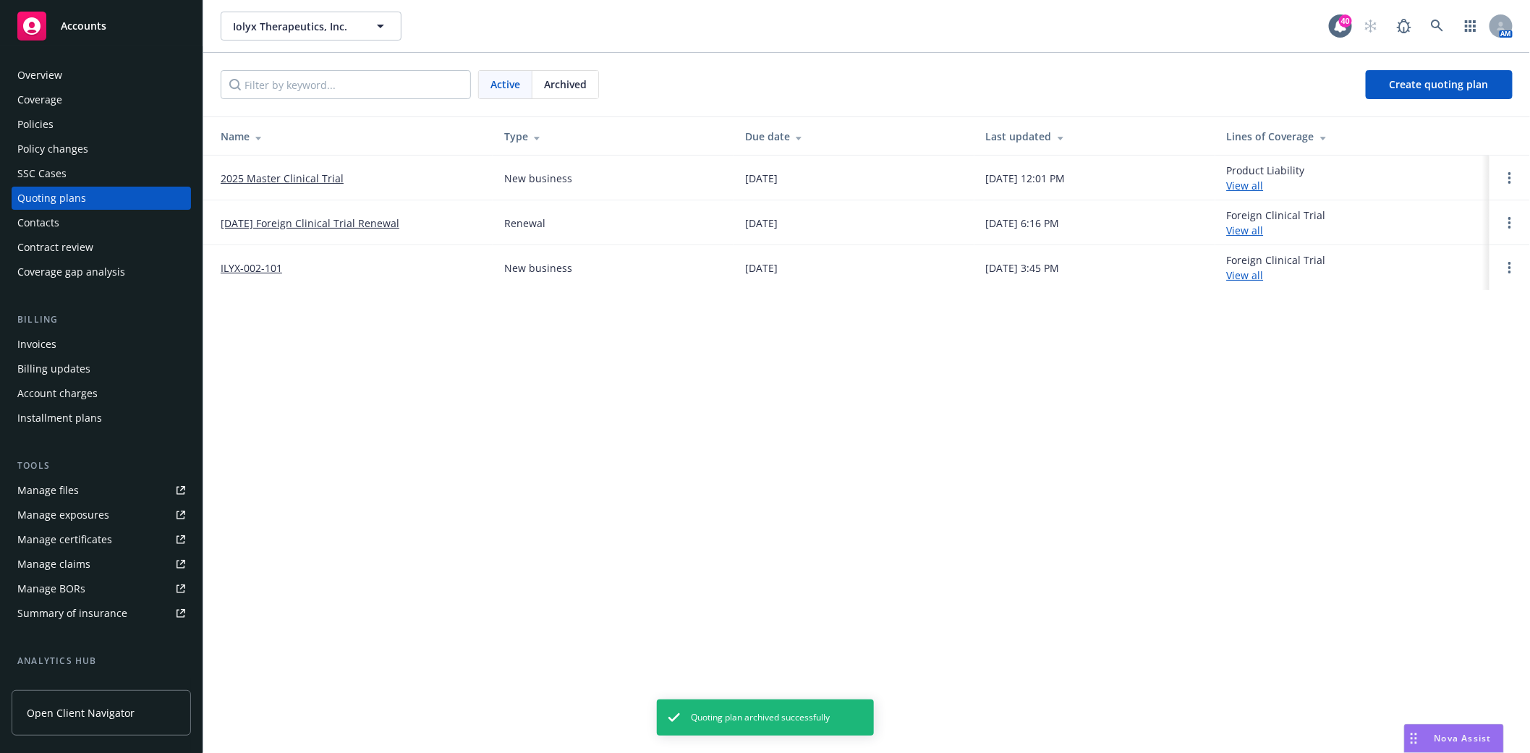
click at [63, 123] on div "Policies" at bounding box center [101, 124] width 168 height 23
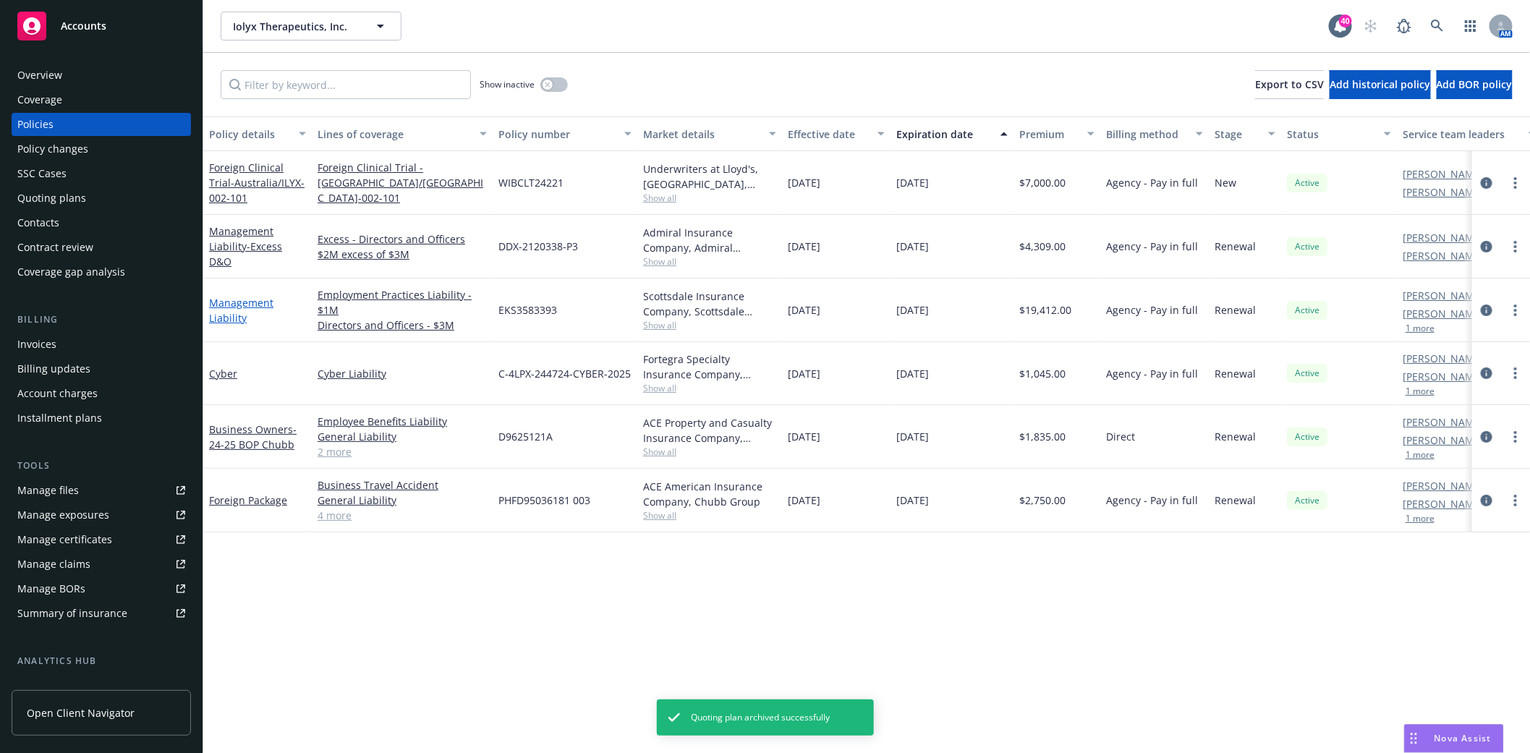
click at [218, 315] on link "Management Liability" at bounding box center [241, 310] width 64 height 29
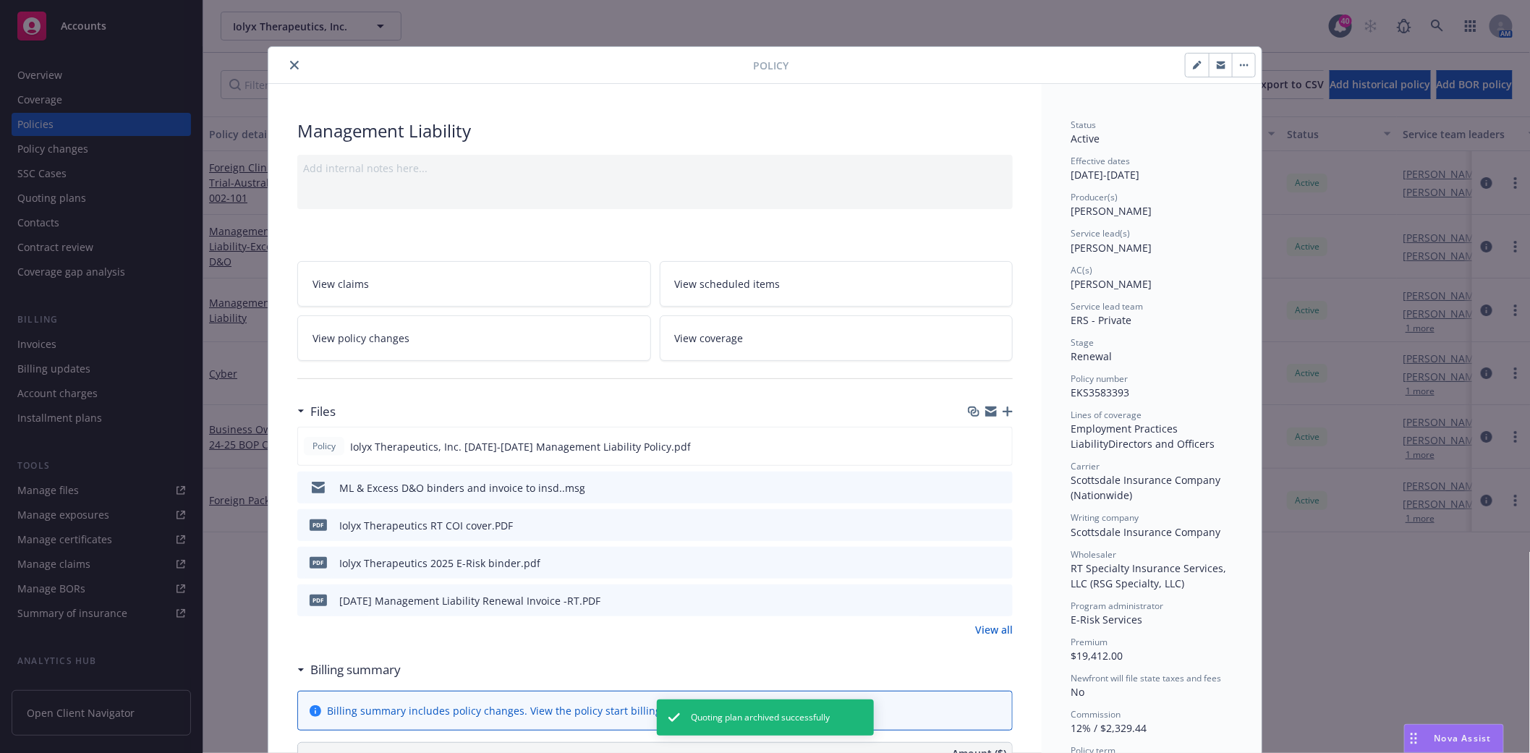
scroll to position [43, 0]
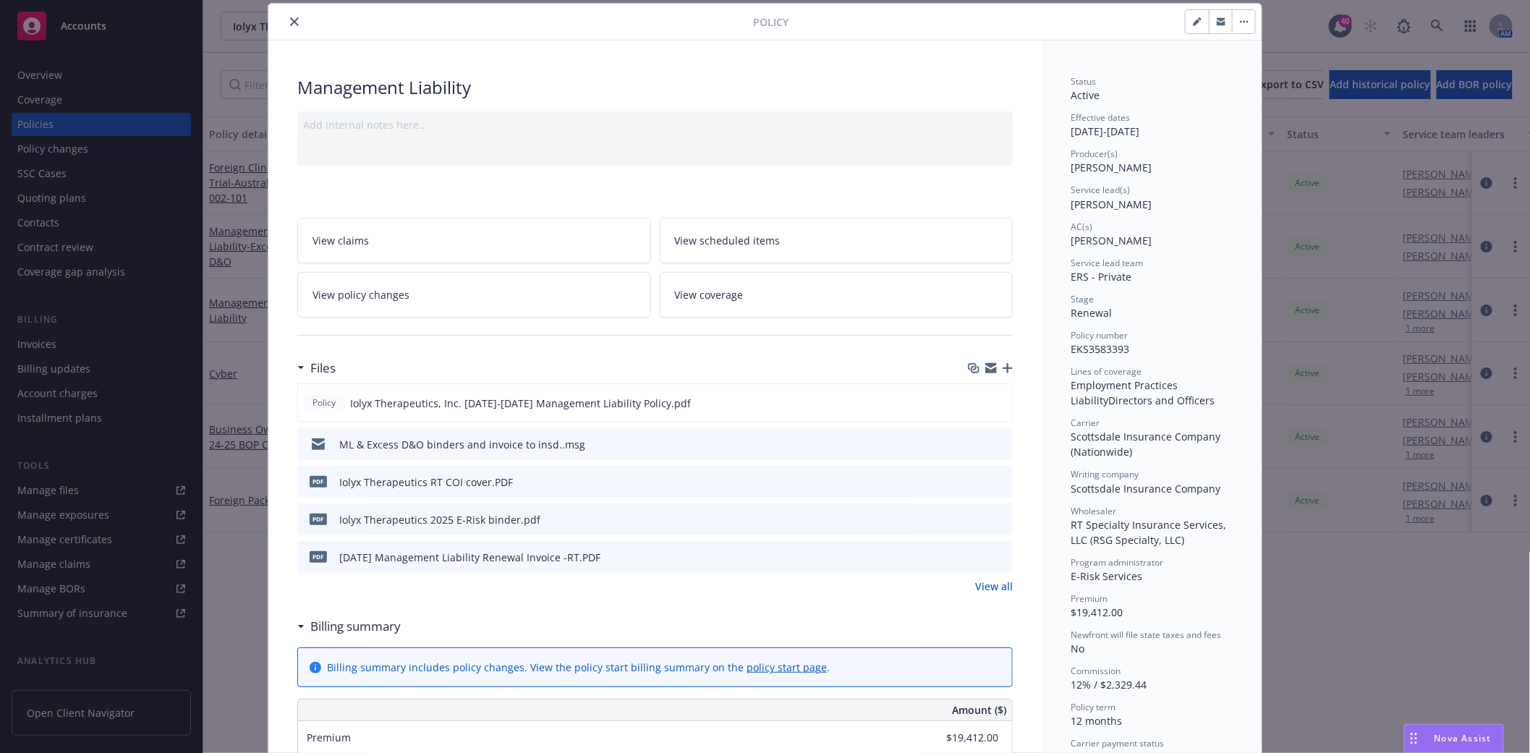
click at [1002, 370] on icon "button" at bounding box center [1007, 368] width 10 height 10
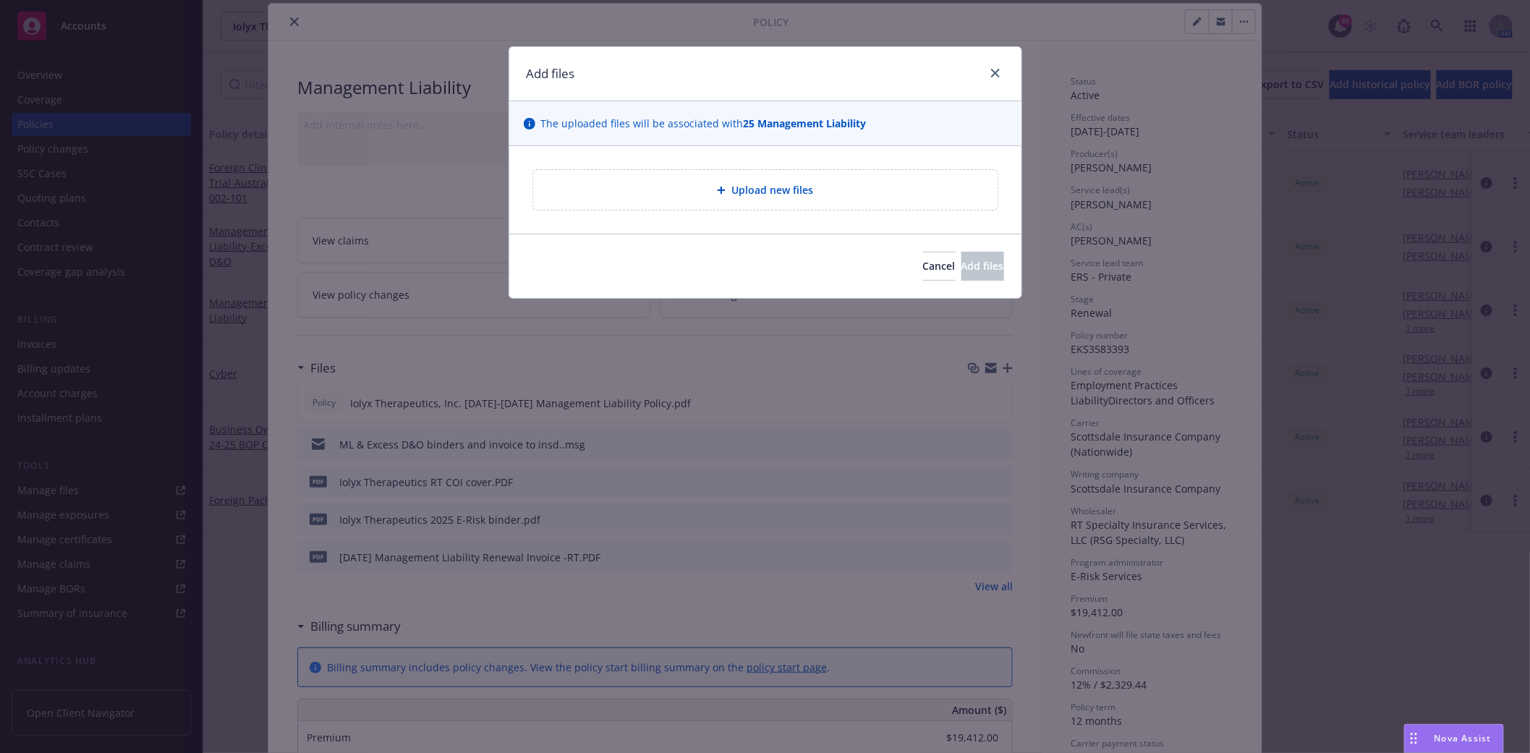
type textarea "x"
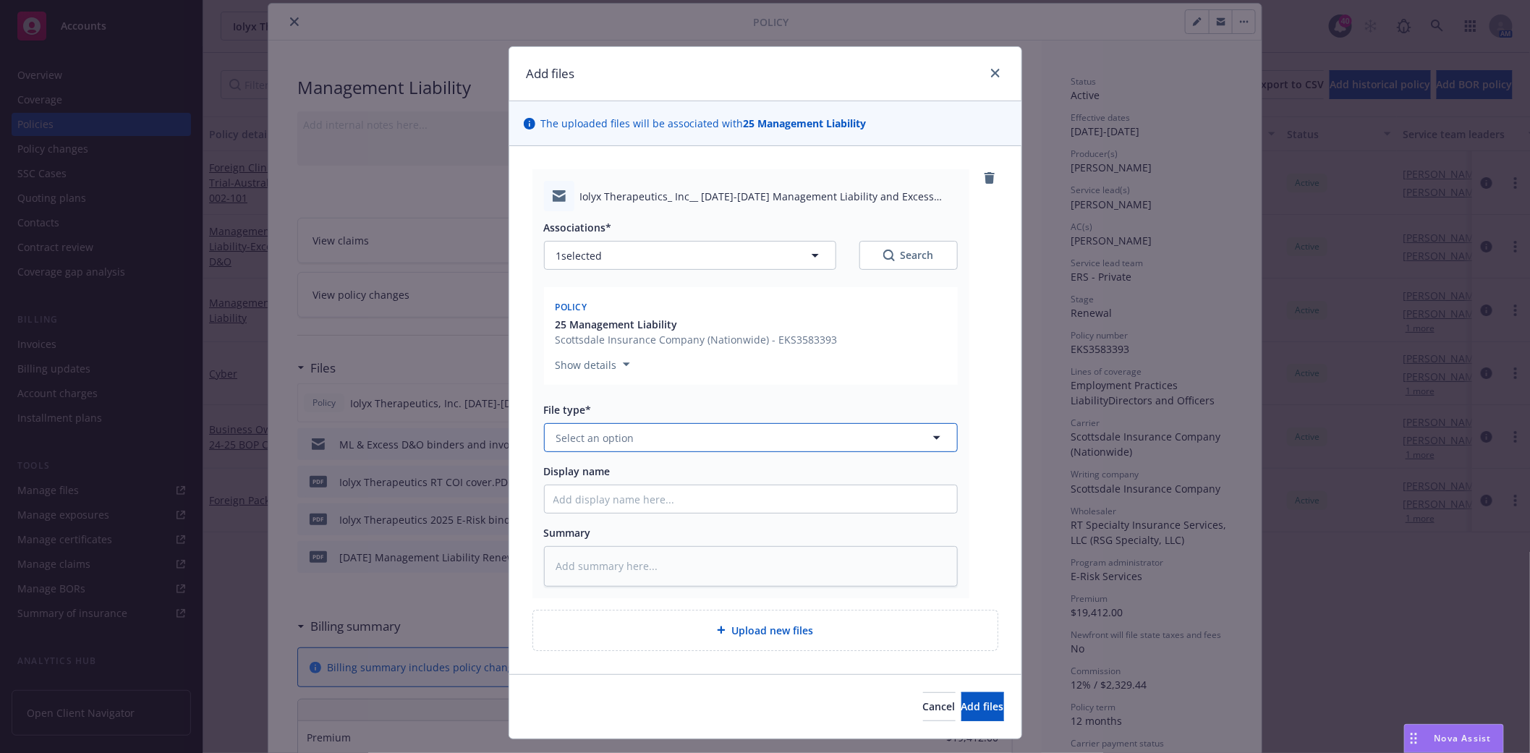
drag, startPoint x: 617, startPoint y: 435, endPoint x: 626, endPoint y: 432, distance: 9.6
click at [626, 432] on button "Select an option" at bounding box center [751, 437] width 414 height 29
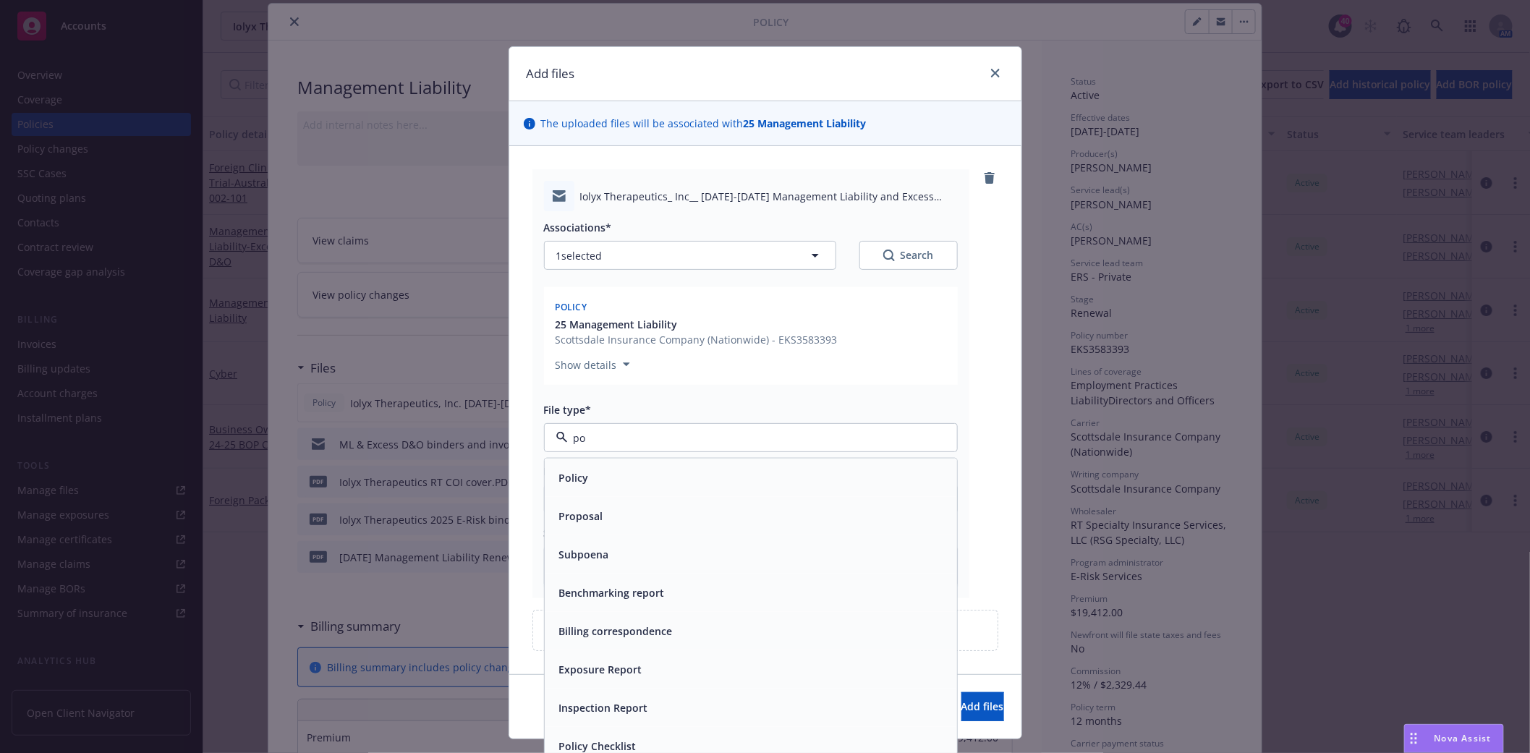
type input "pol"
click at [618, 550] on span "Policy delivery" at bounding box center [595, 554] width 72 height 15
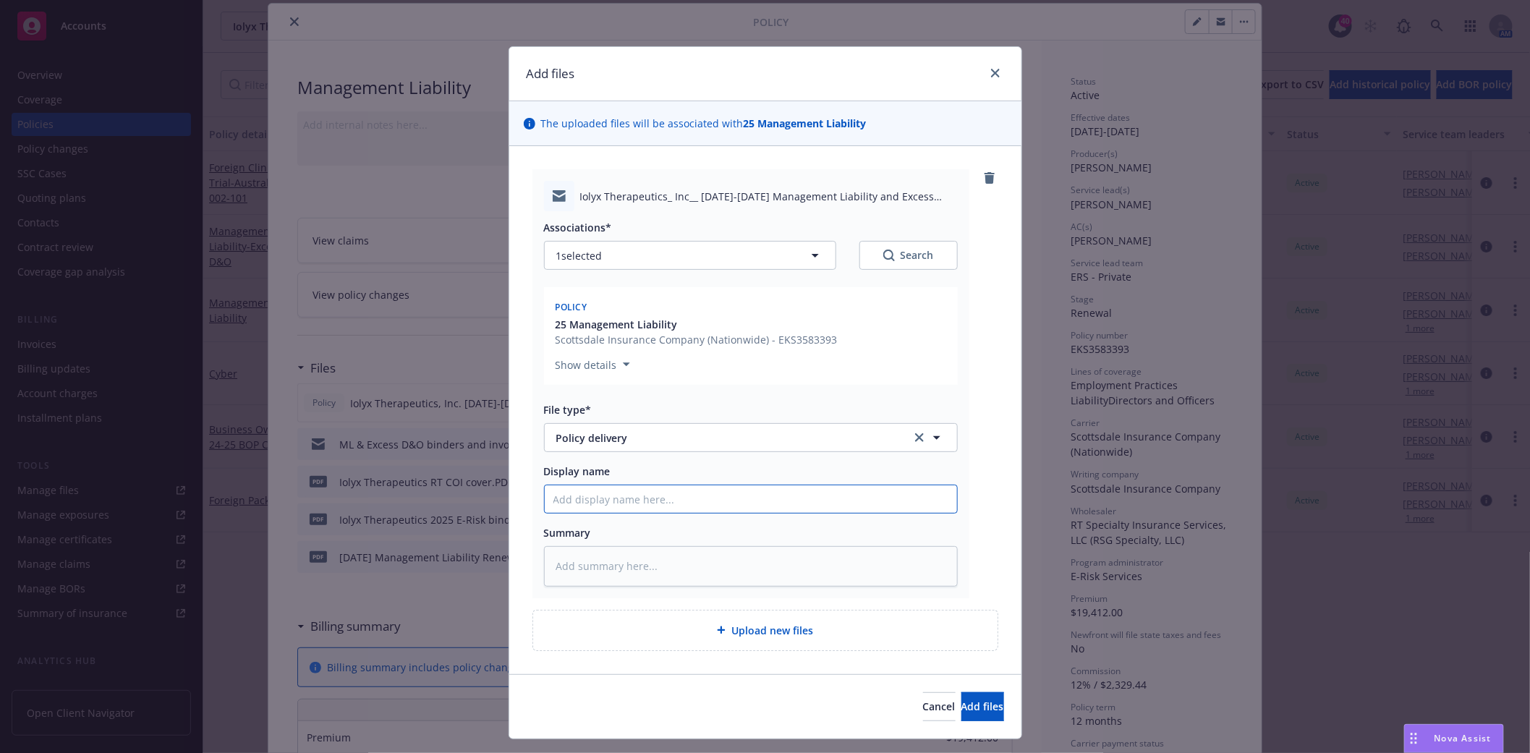
click at [559, 500] on input "Display name" at bounding box center [751, 498] width 412 height 27
type textarea "x"
type input "M"
type textarea "x"
type input "ML"
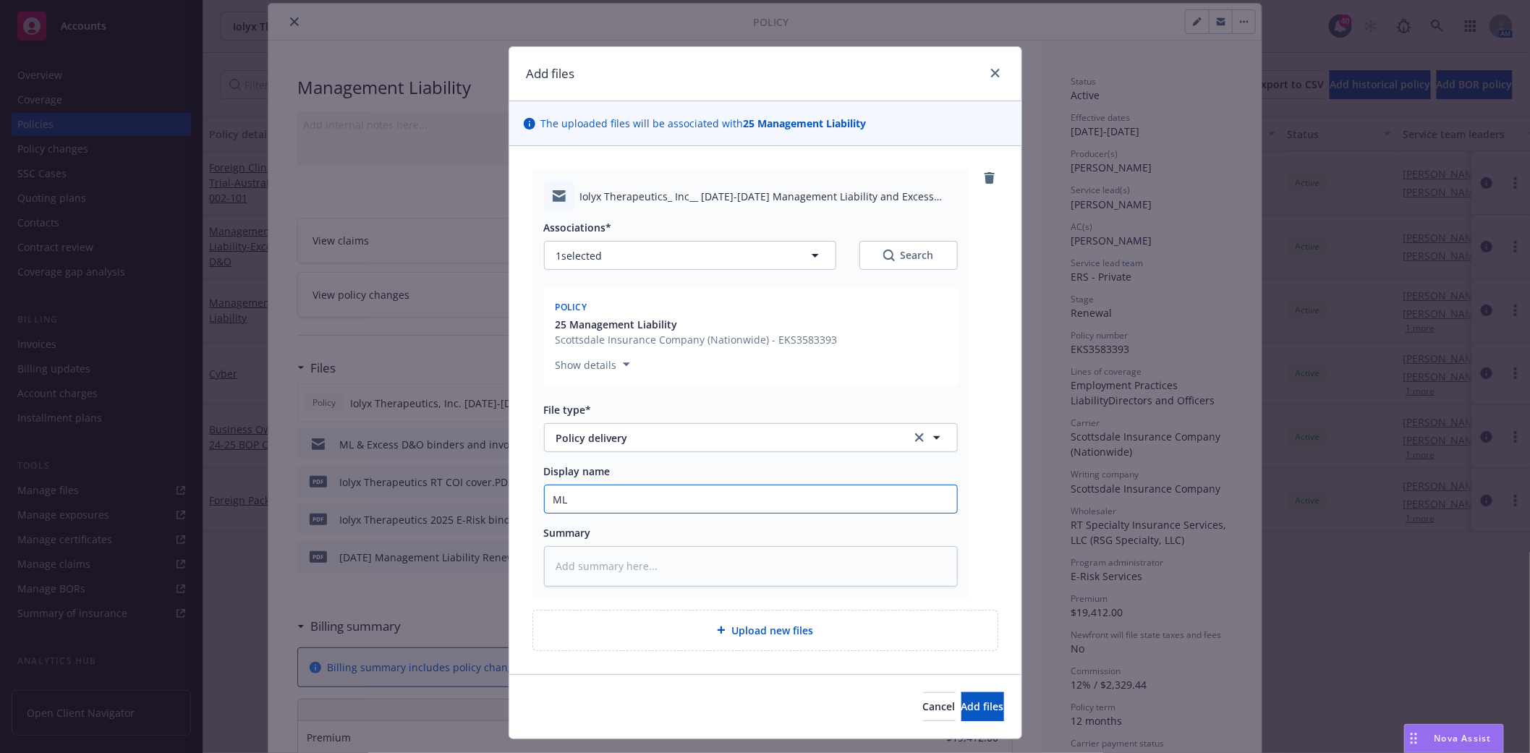
type textarea "x"
type input "ML"
type textarea "x"
type input "ML"
type textarea "x"
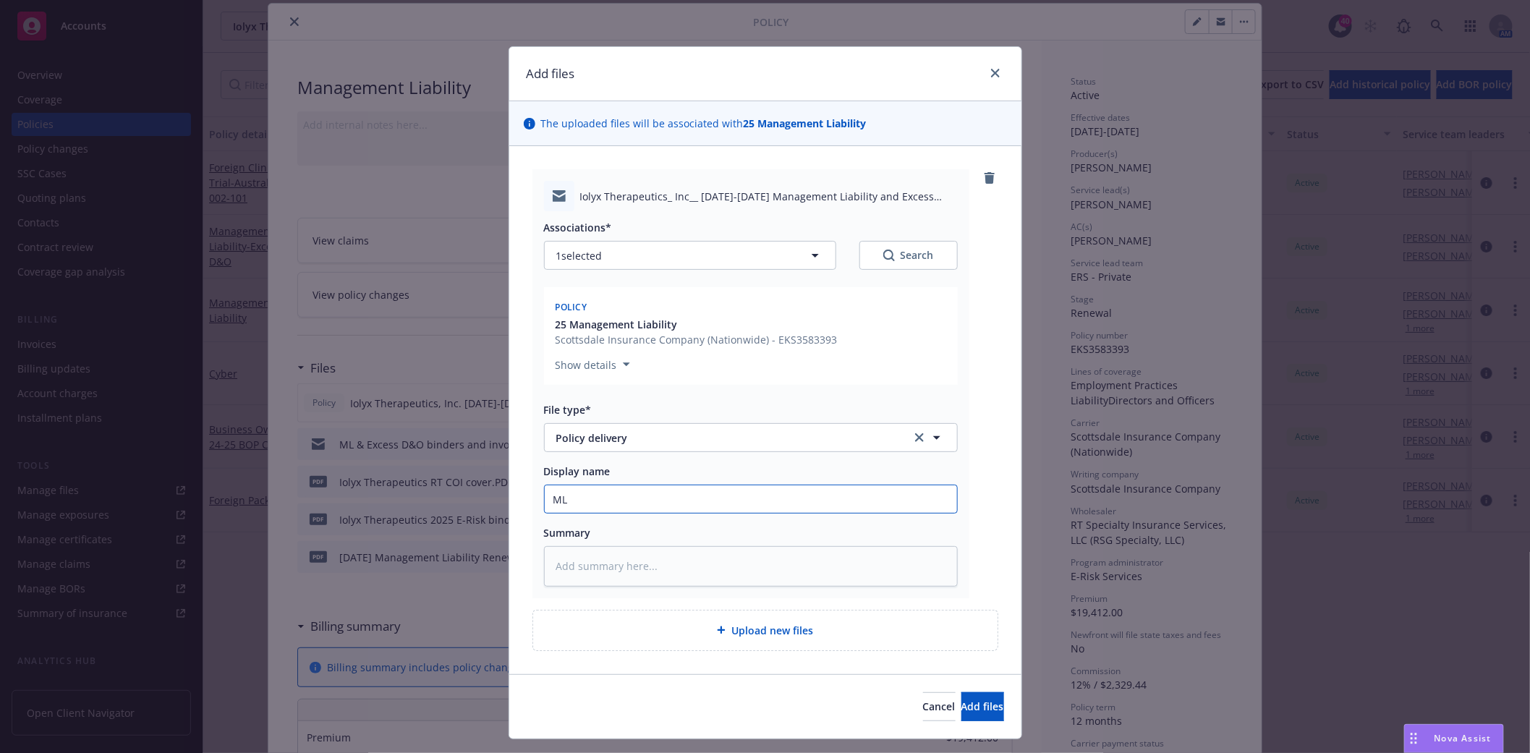
type input "M"
type textarea "x"
click at [961, 716] on button "Add files" at bounding box center [982, 706] width 43 height 29
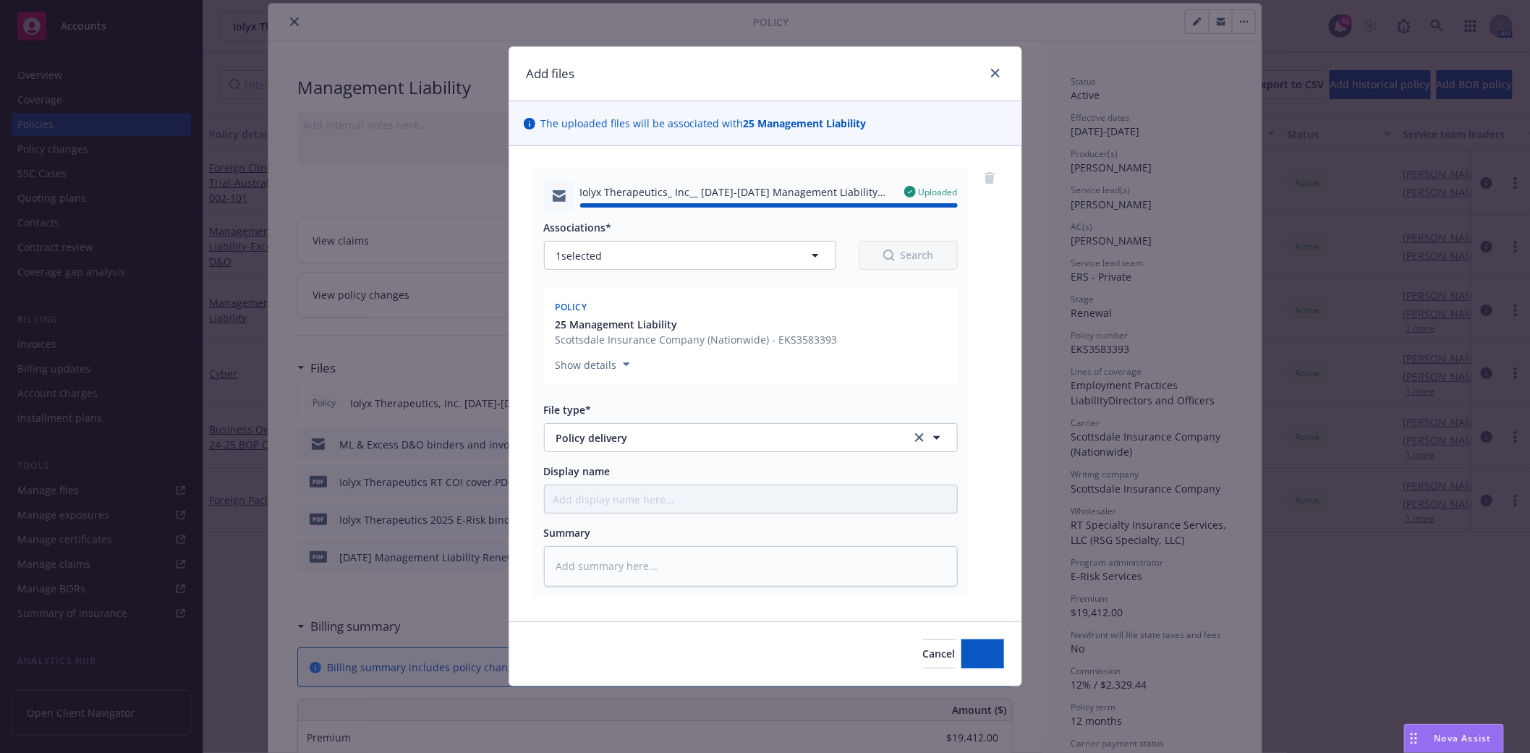
type textarea "x"
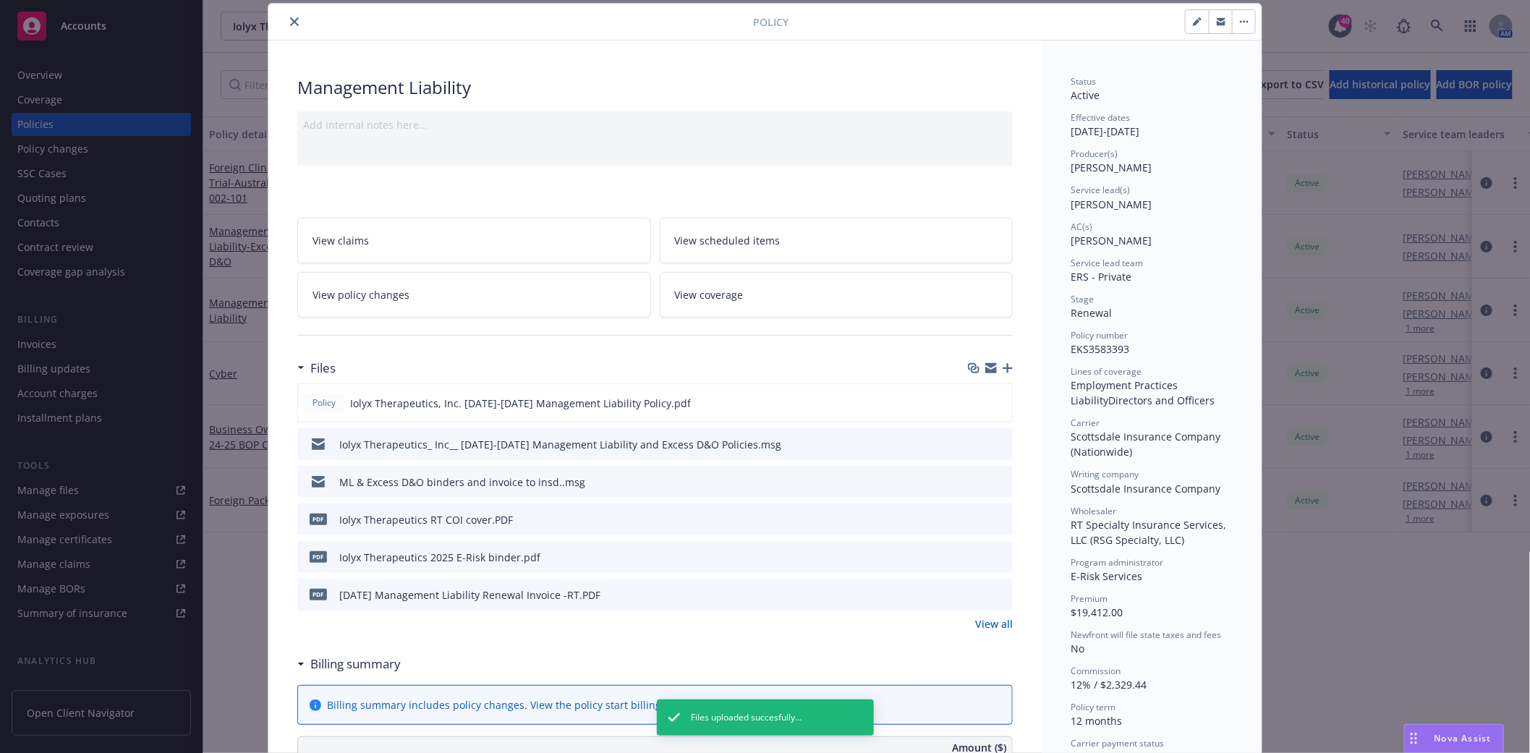
click at [286, 27] on button "close" at bounding box center [294, 21] width 17 height 17
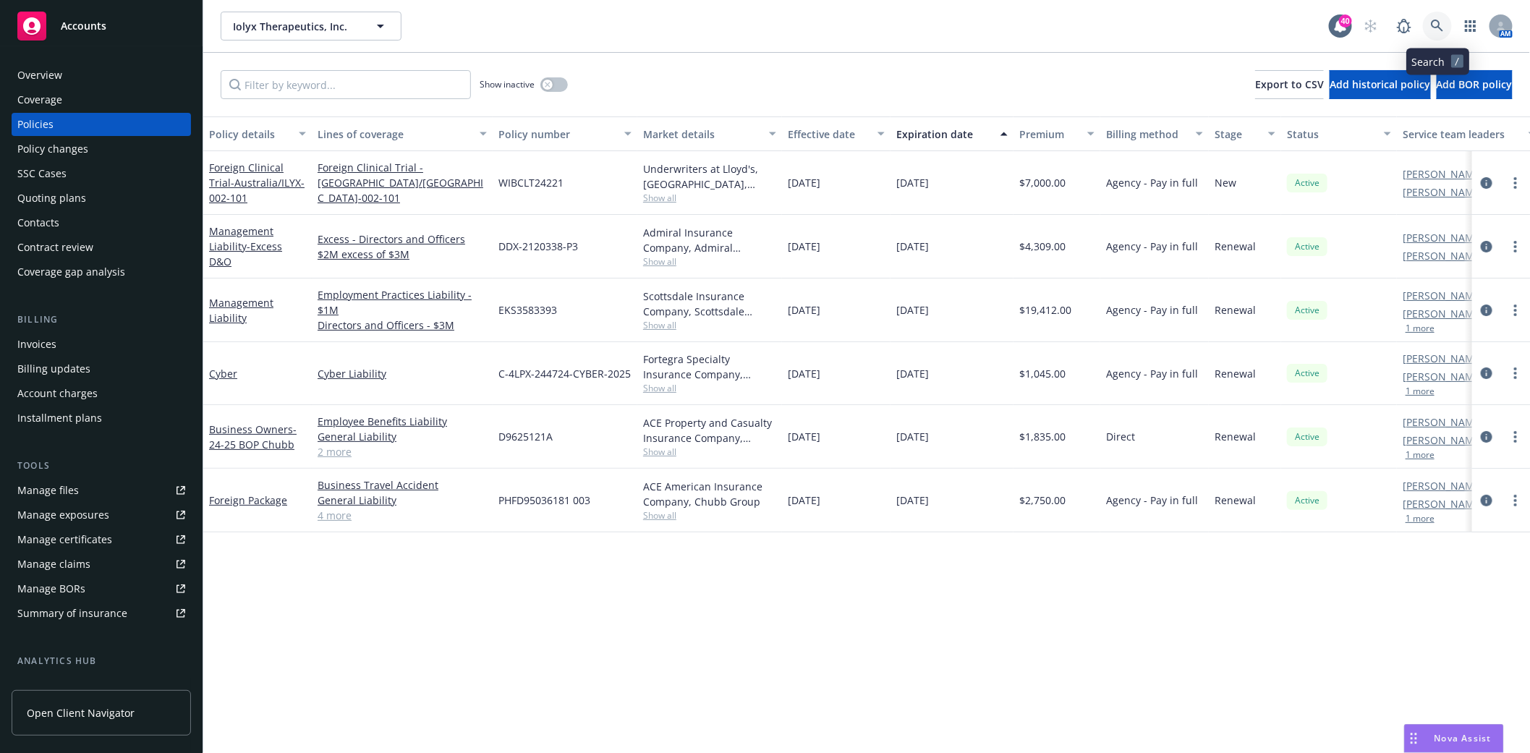
click at [1433, 20] on icon at bounding box center [1437, 26] width 13 height 13
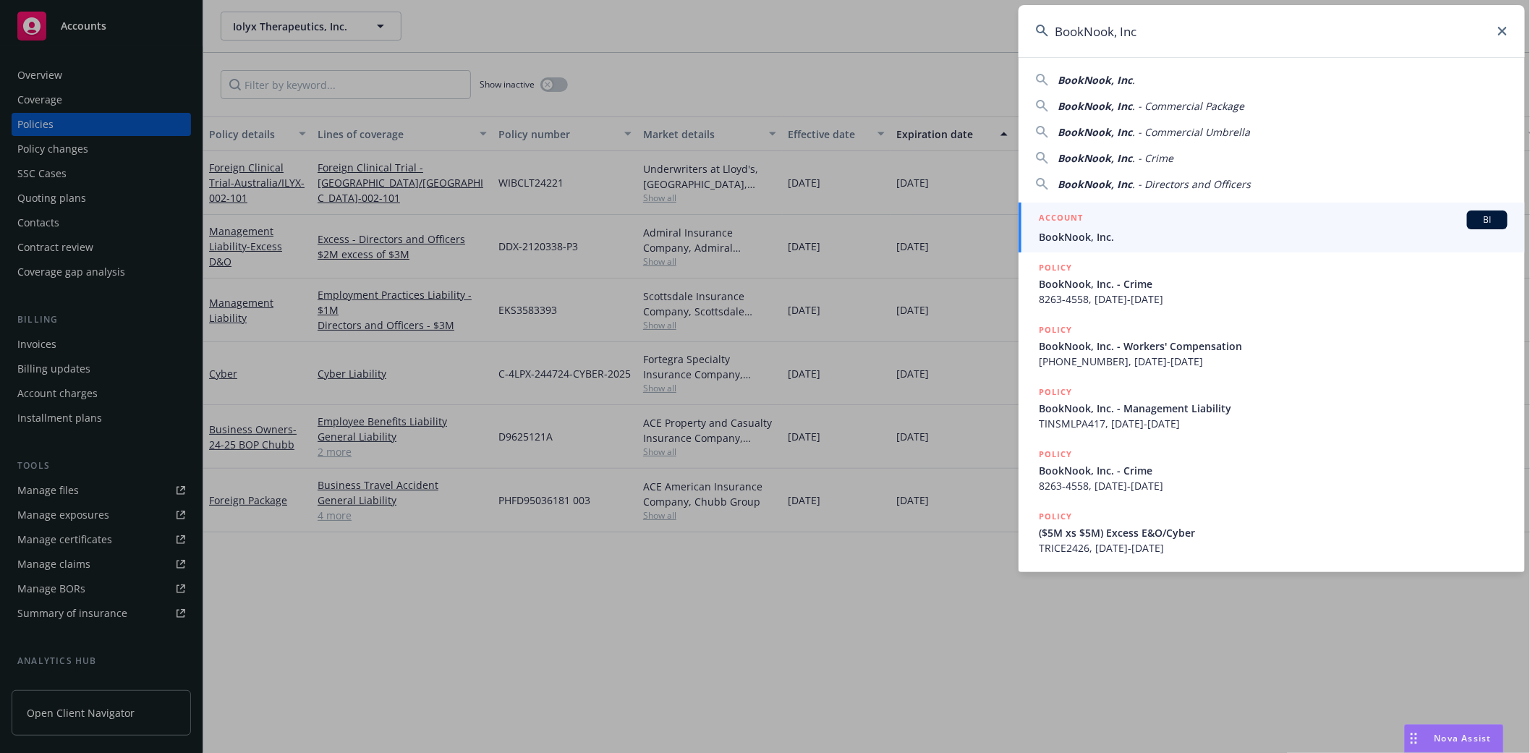
type input "BookNook, Inc"
click at [1073, 227] on div "ACCOUNT BI" at bounding box center [1273, 219] width 469 height 19
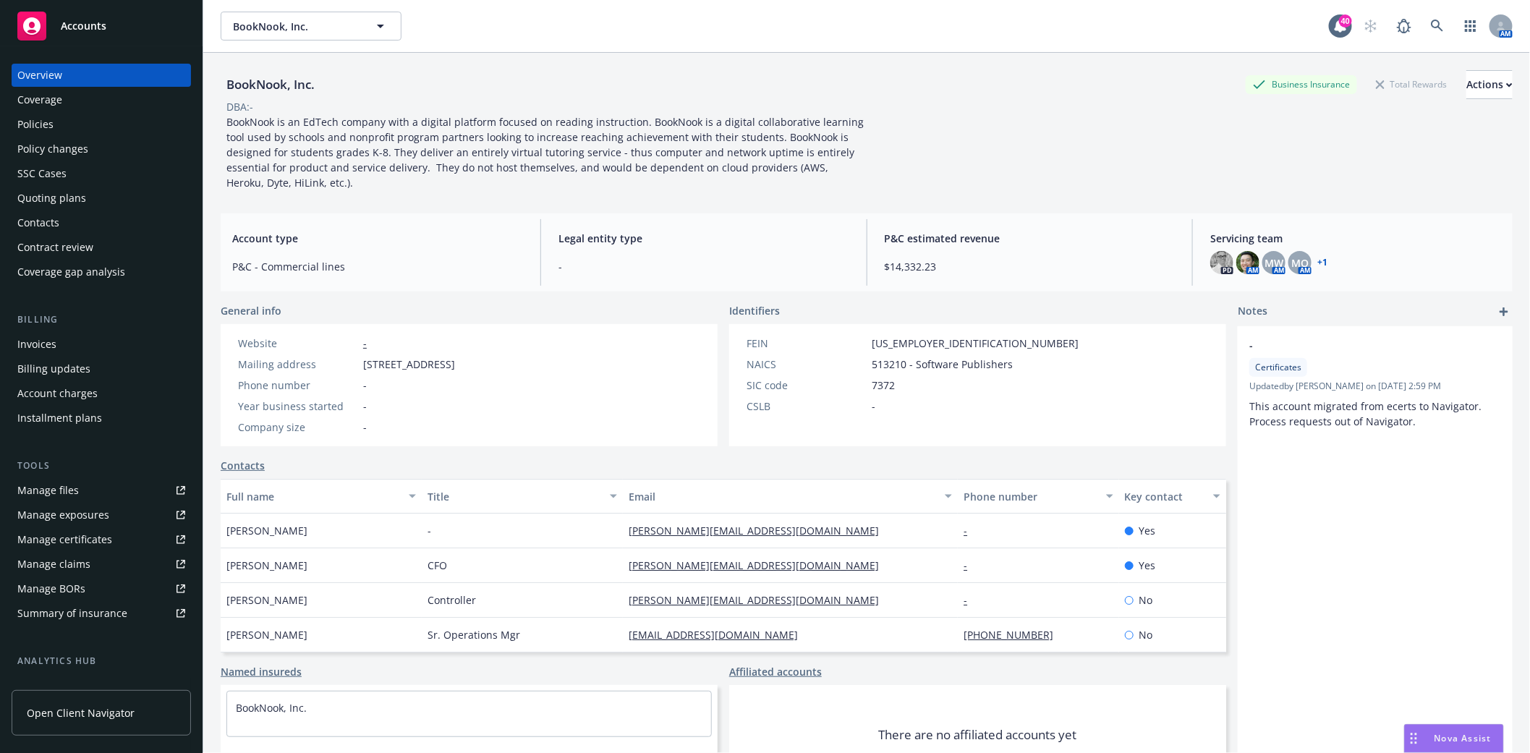
click at [73, 196] on div "Quoting plans" at bounding box center [51, 198] width 69 height 23
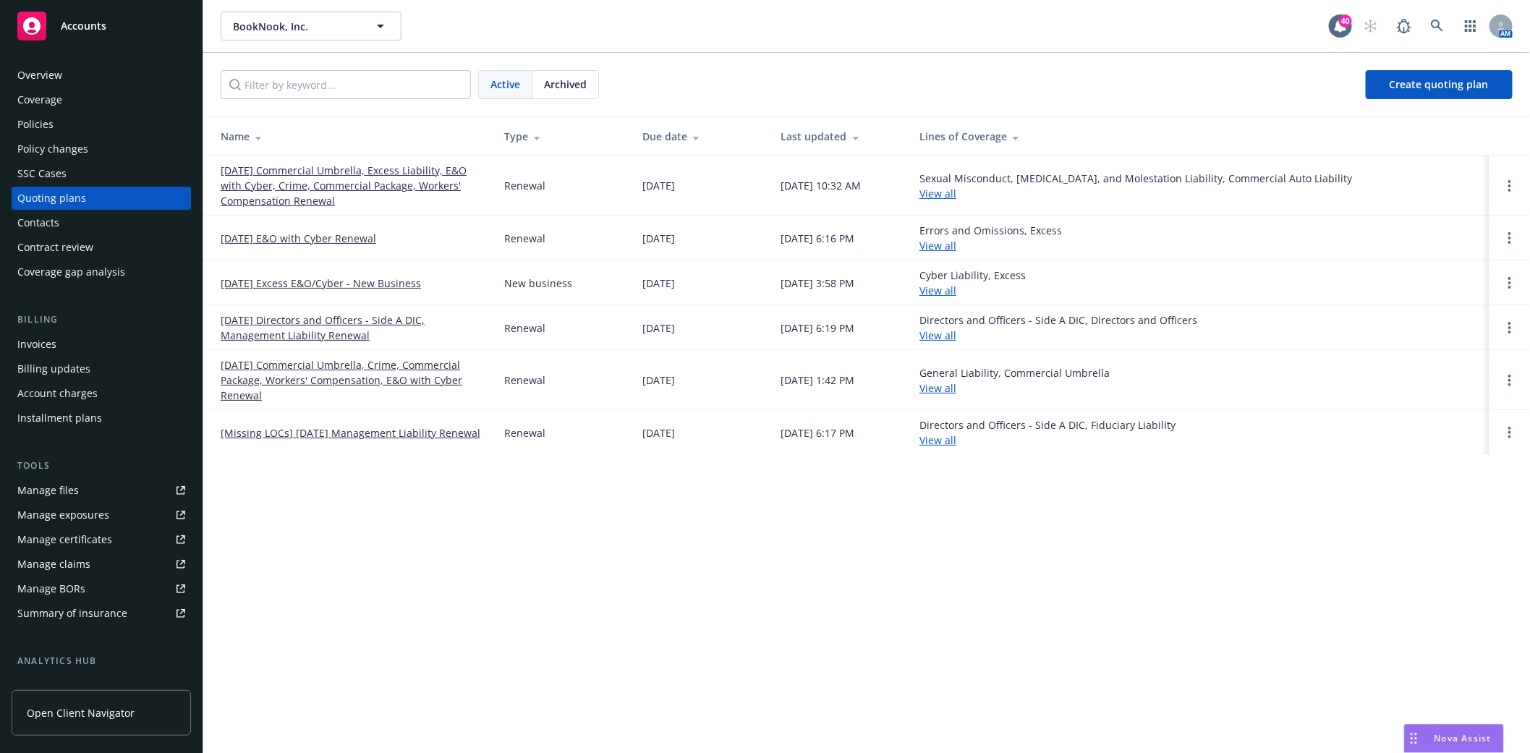
click at [259, 336] on link "[DATE] Directors and Officers - Side A DIC, Management Liability Renewal" at bounding box center [351, 327] width 260 height 30
